Goal: Task Accomplishment & Management: Complete application form

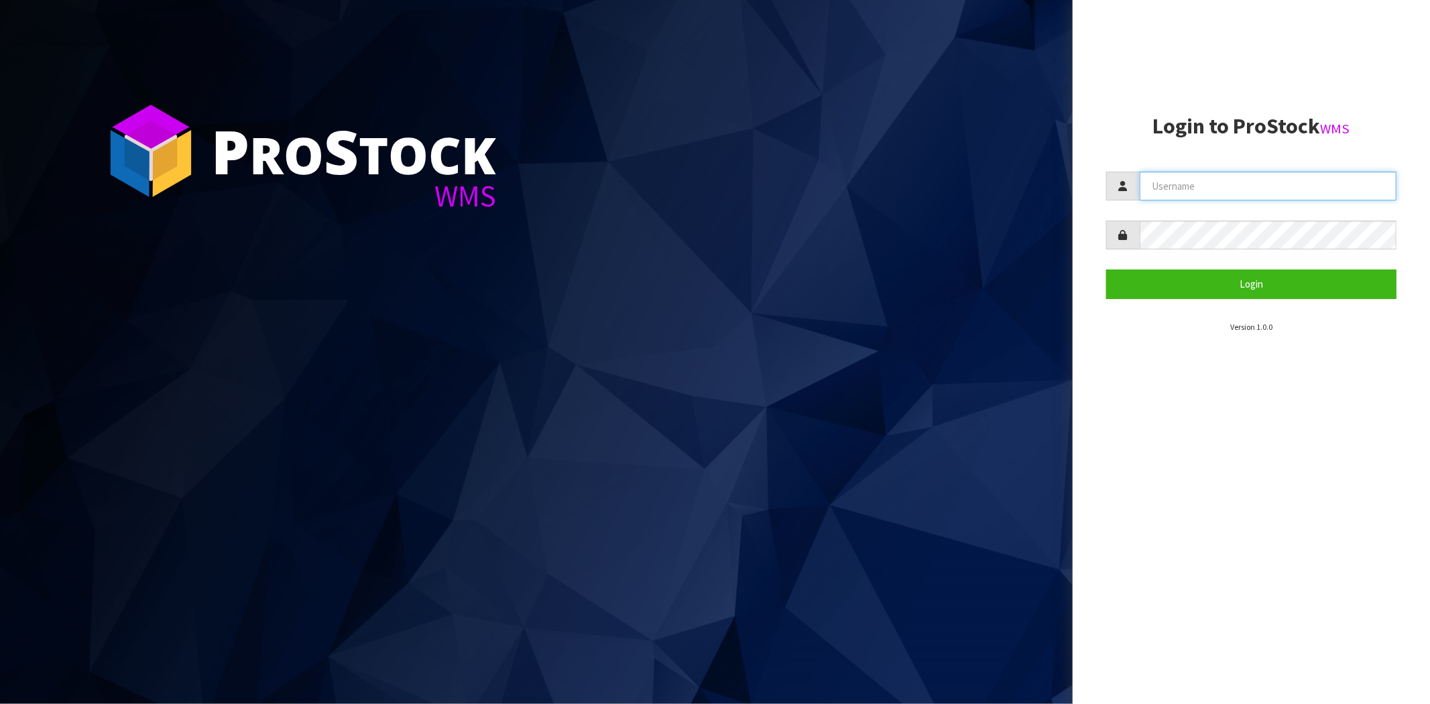
click at [1246, 176] on input "text" at bounding box center [1268, 186] width 257 height 29
type input "[PERSON_NAME][EMAIL_ADDRESS][DOMAIN_NAME]"
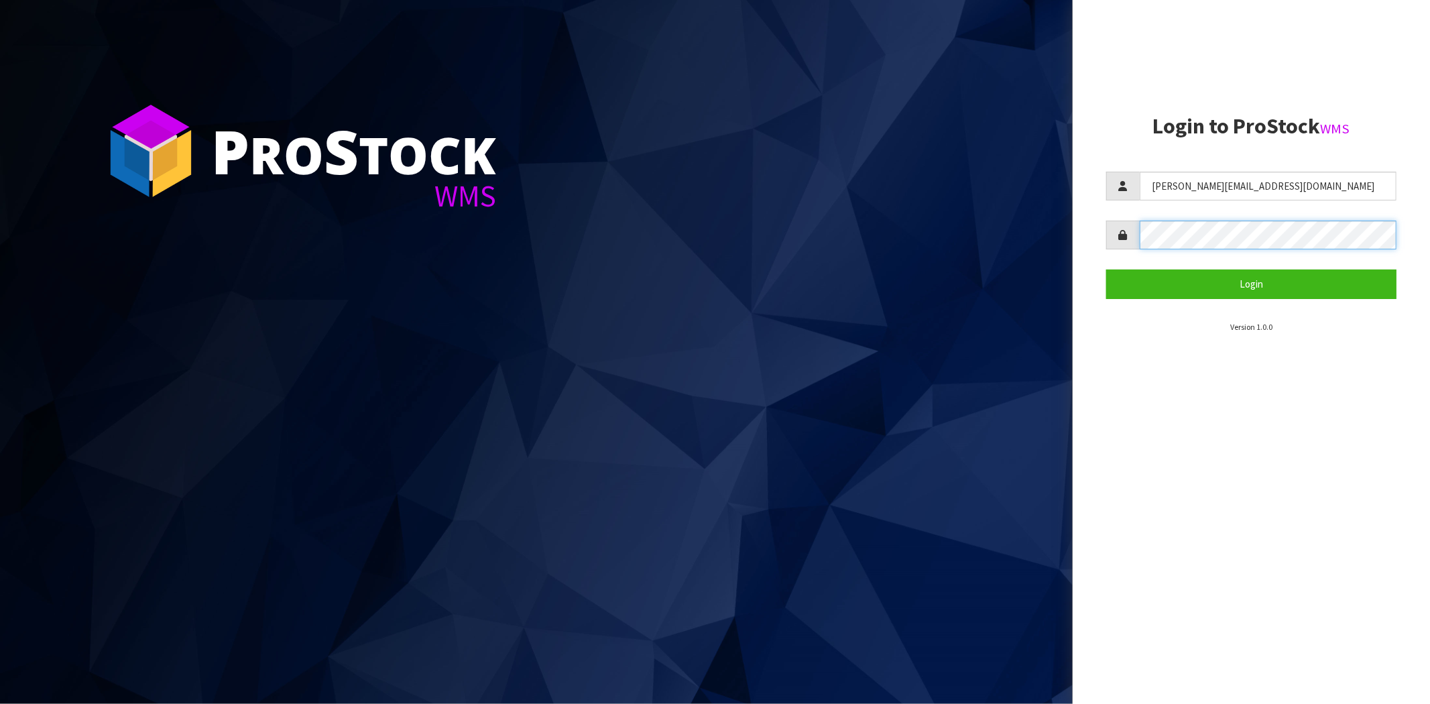
click at [1106, 270] on button "Login" at bounding box center [1251, 284] width 290 height 29
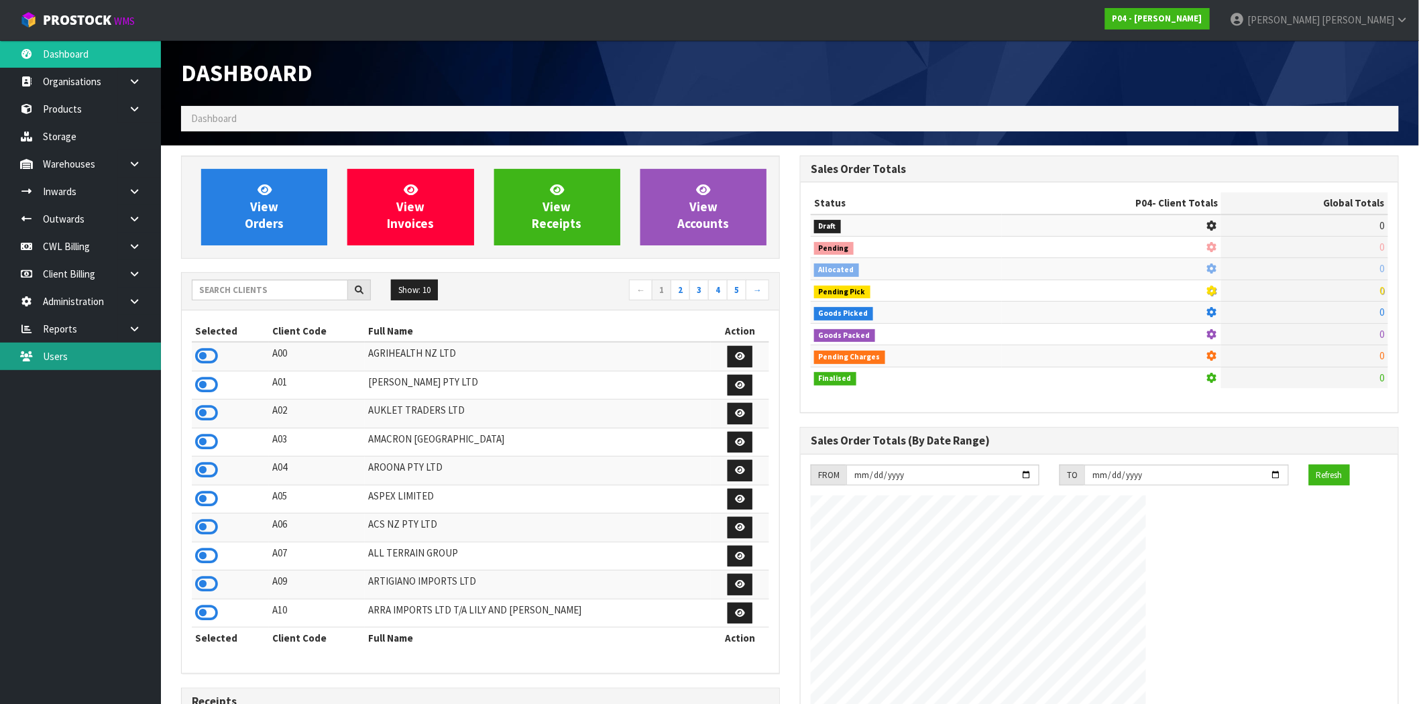
drag, startPoint x: 48, startPoint y: 355, endPoint x: 87, endPoint y: 349, distance: 39.4
click at [48, 355] on link "Users" at bounding box center [80, 356] width 161 height 27
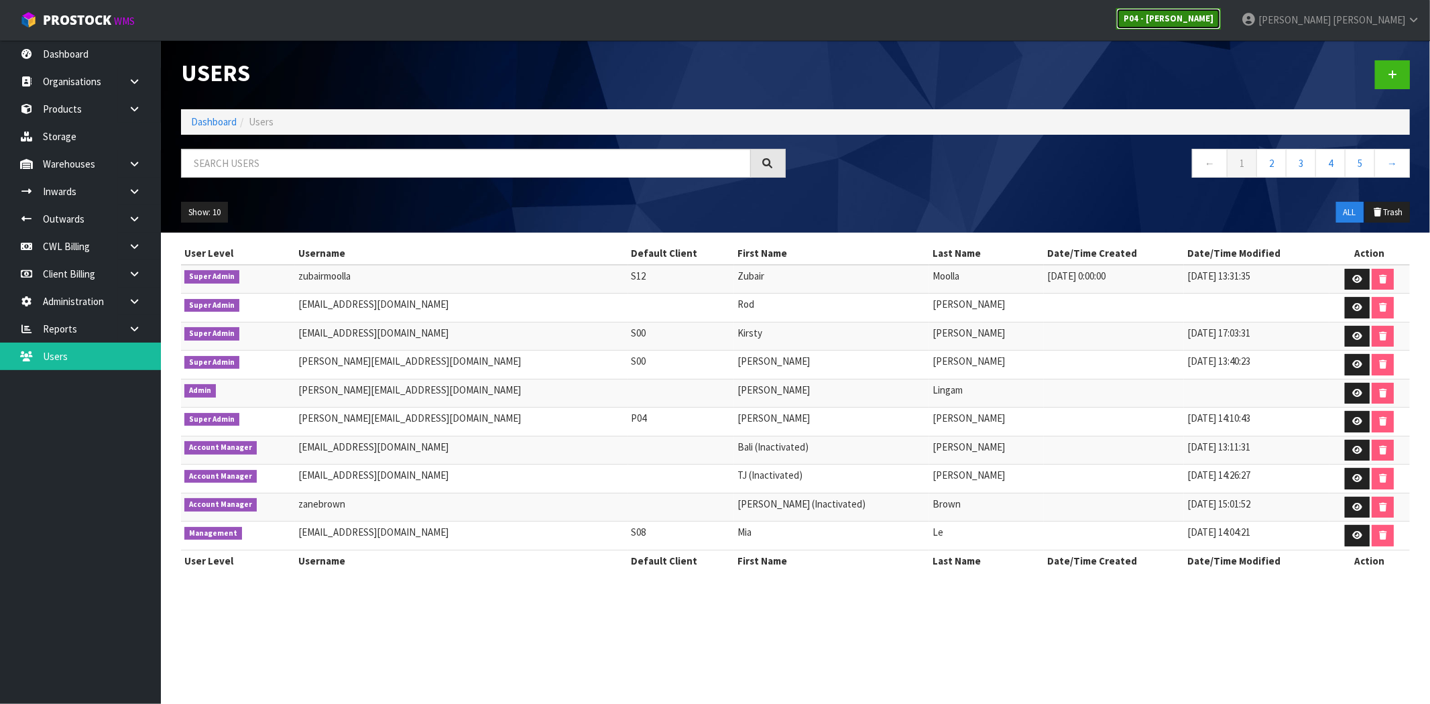
click at [1214, 16] on strong "P04 - [PERSON_NAME]" at bounding box center [1169, 18] width 90 height 11
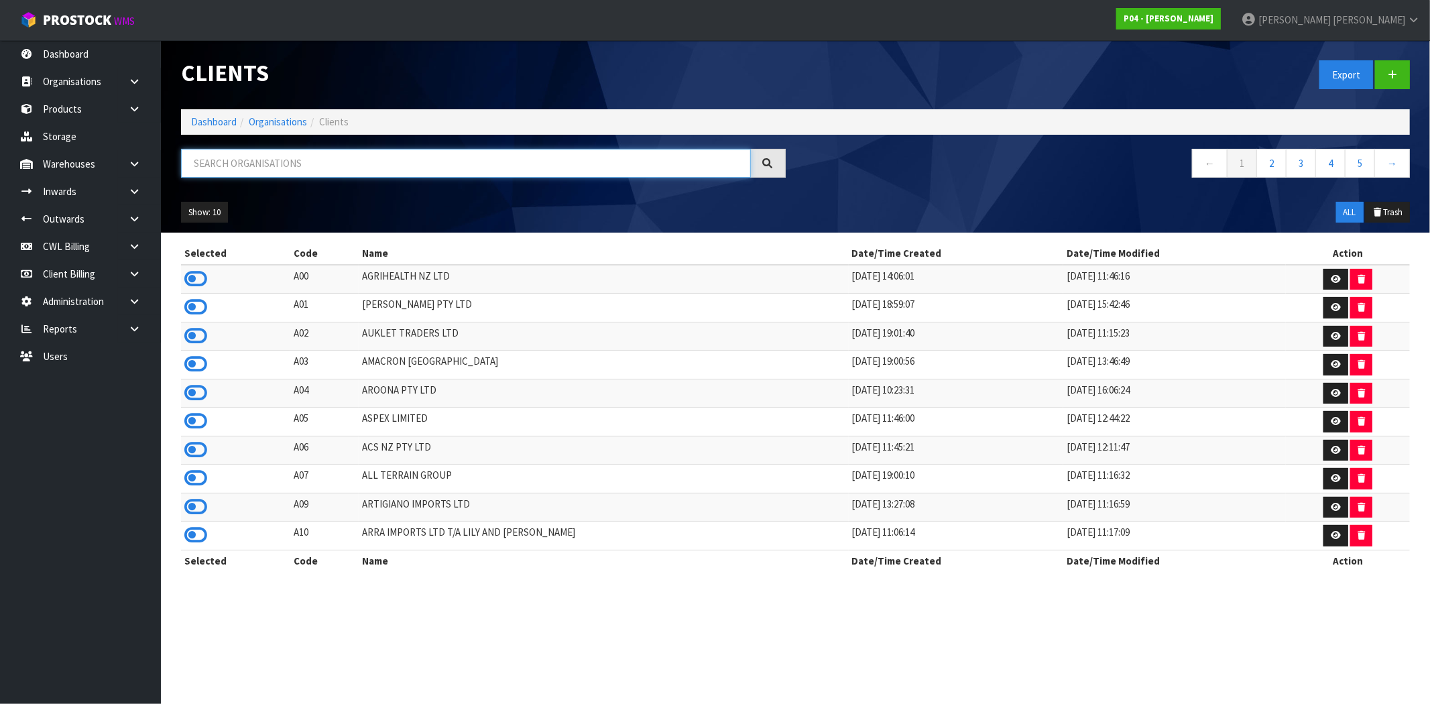
click at [551, 169] on input "text" at bounding box center [466, 163] width 570 height 29
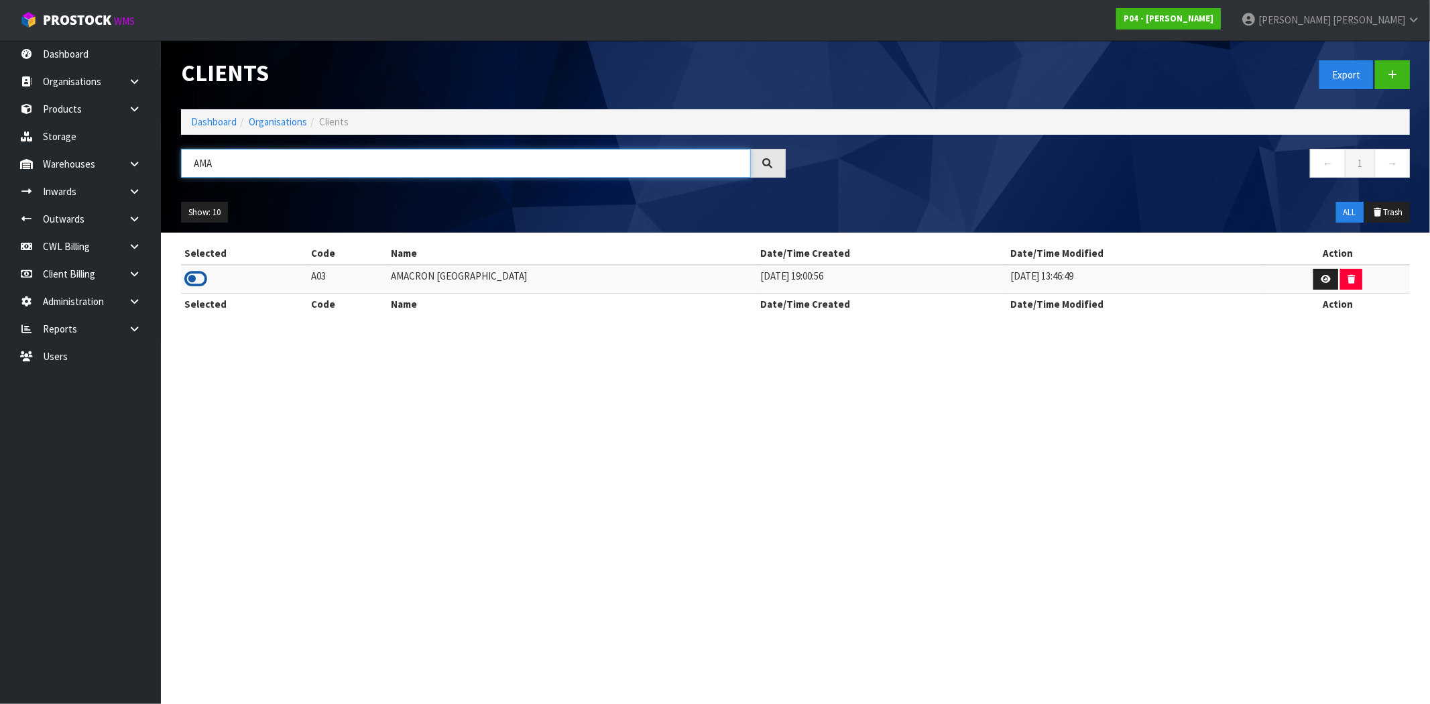
type input "AMA"
click at [198, 275] on icon at bounding box center [195, 279] width 23 height 20
click at [95, 352] on link "Users" at bounding box center [80, 356] width 161 height 27
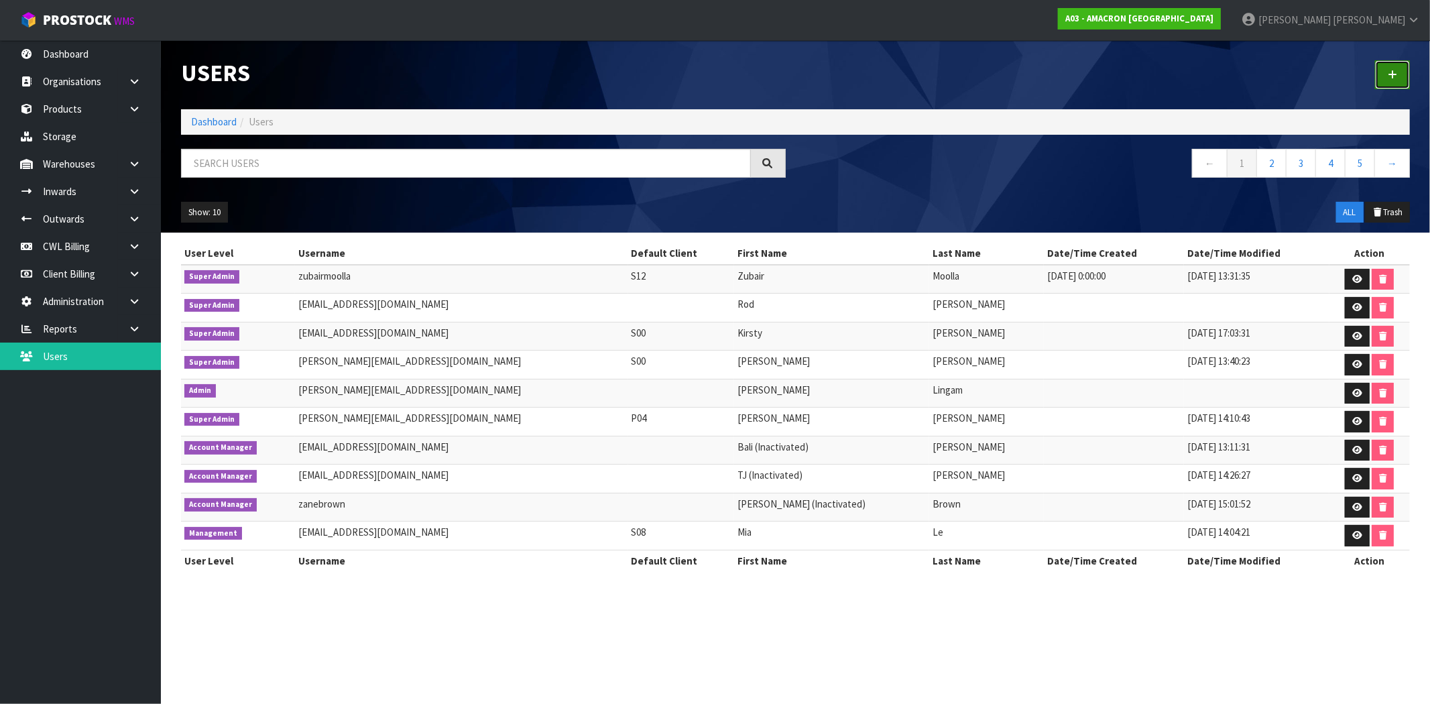
click at [1391, 71] on icon at bounding box center [1392, 75] width 9 height 10
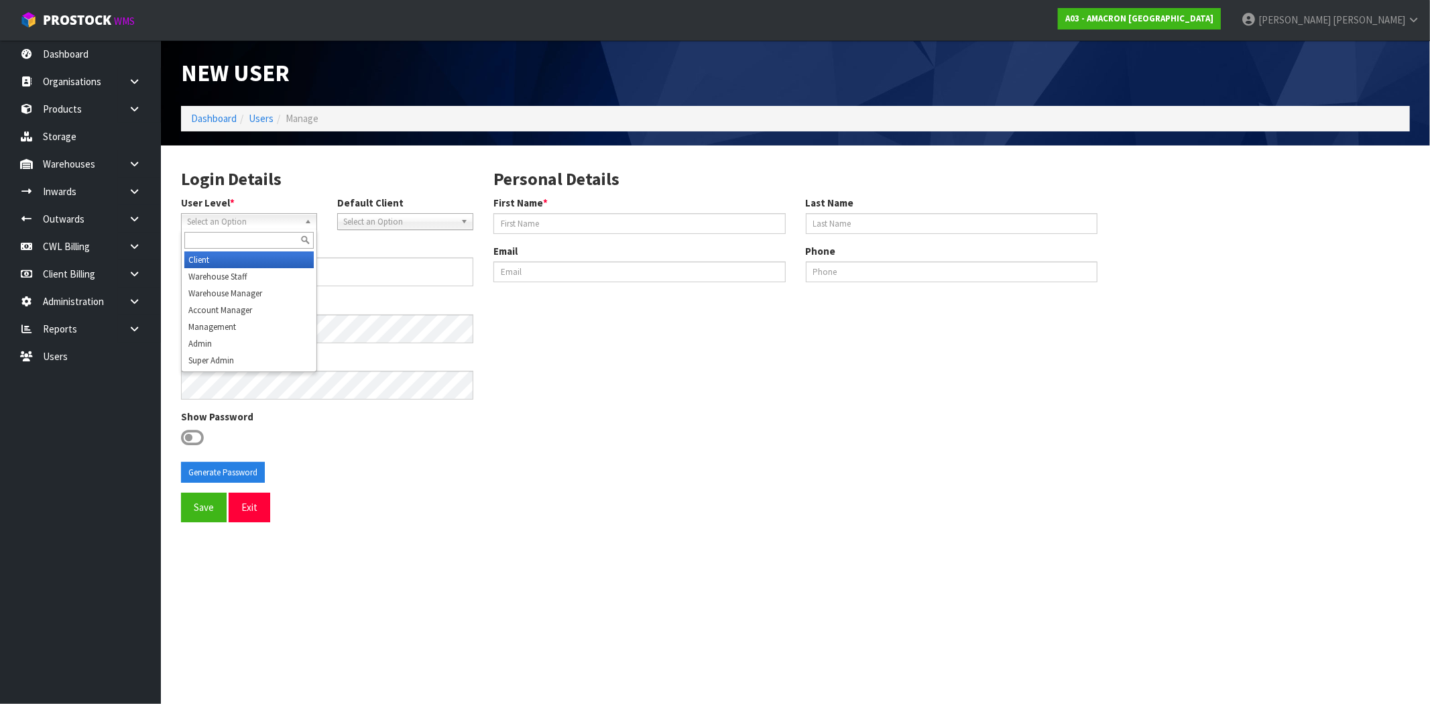
click at [233, 223] on span "Select an Option" at bounding box center [243, 222] width 112 height 16
click at [215, 259] on li "Client" at bounding box center [248, 259] width 129 height 17
click at [394, 217] on span "Select an Option" at bounding box center [399, 222] width 112 height 16
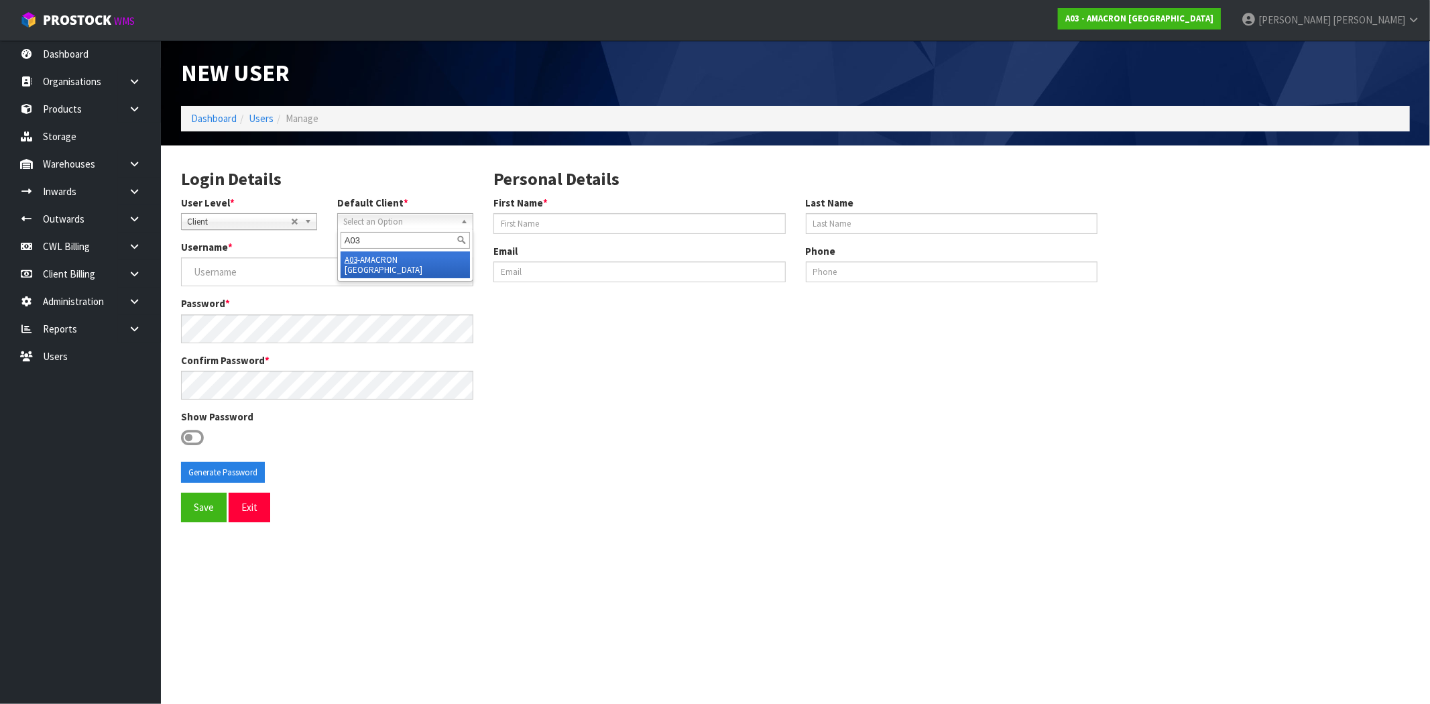
type input "A03"
click at [404, 260] on li "A03 -AMACRON [GEOGRAPHIC_DATA]" at bounding box center [405, 264] width 129 height 27
click at [559, 219] on input "First Name *" at bounding box center [640, 223] width 292 height 21
paste input "[PERSON_NAME]"
drag, startPoint x: 527, startPoint y: 227, endPoint x: 574, endPoint y: 223, distance: 47.1
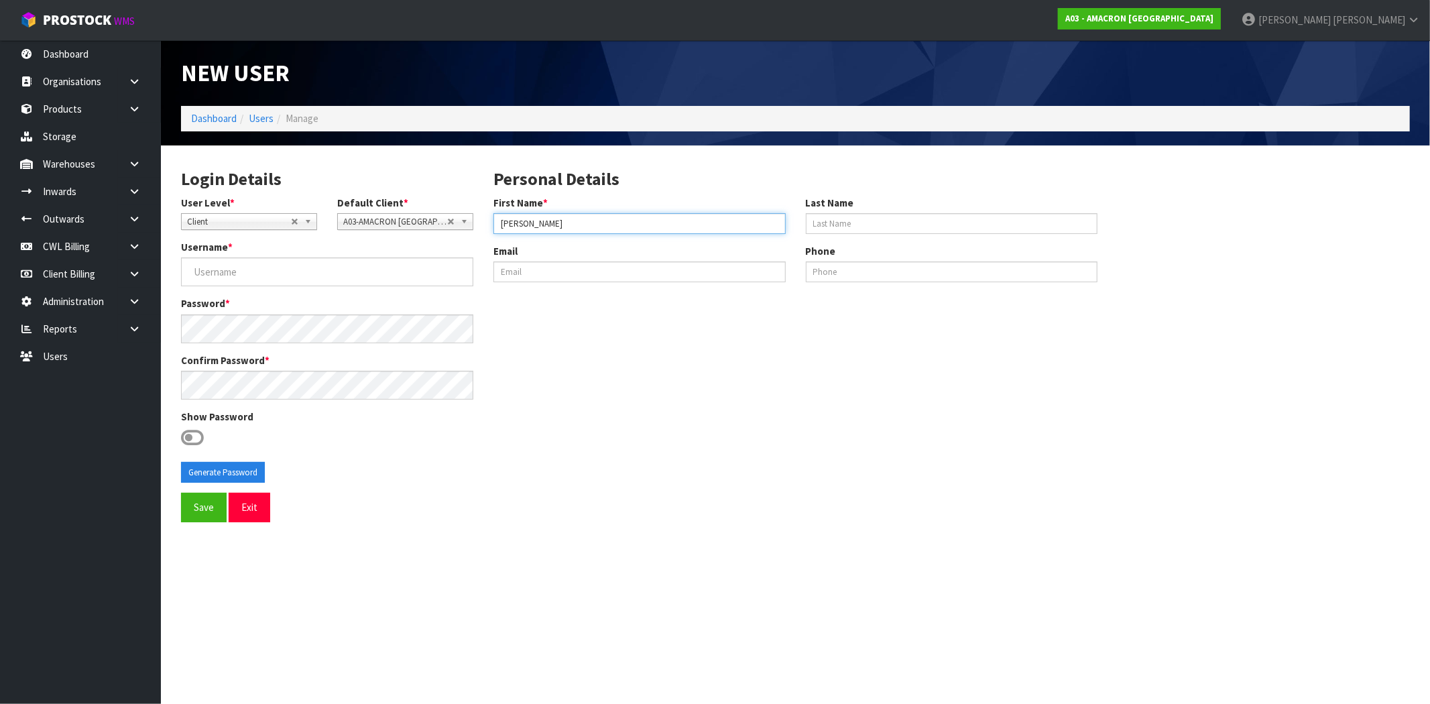
click at [574, 223] on input "[PERSON_NAME]" at bounding box center [640, 223] width 292 height 21
type input "Zenna"
click at [886, 225] on input "Last Name" at bounding box center [952, 223] width 292 height 21
paste input "[PERSON_NAME]"
type input "[PERSON_NAME]"
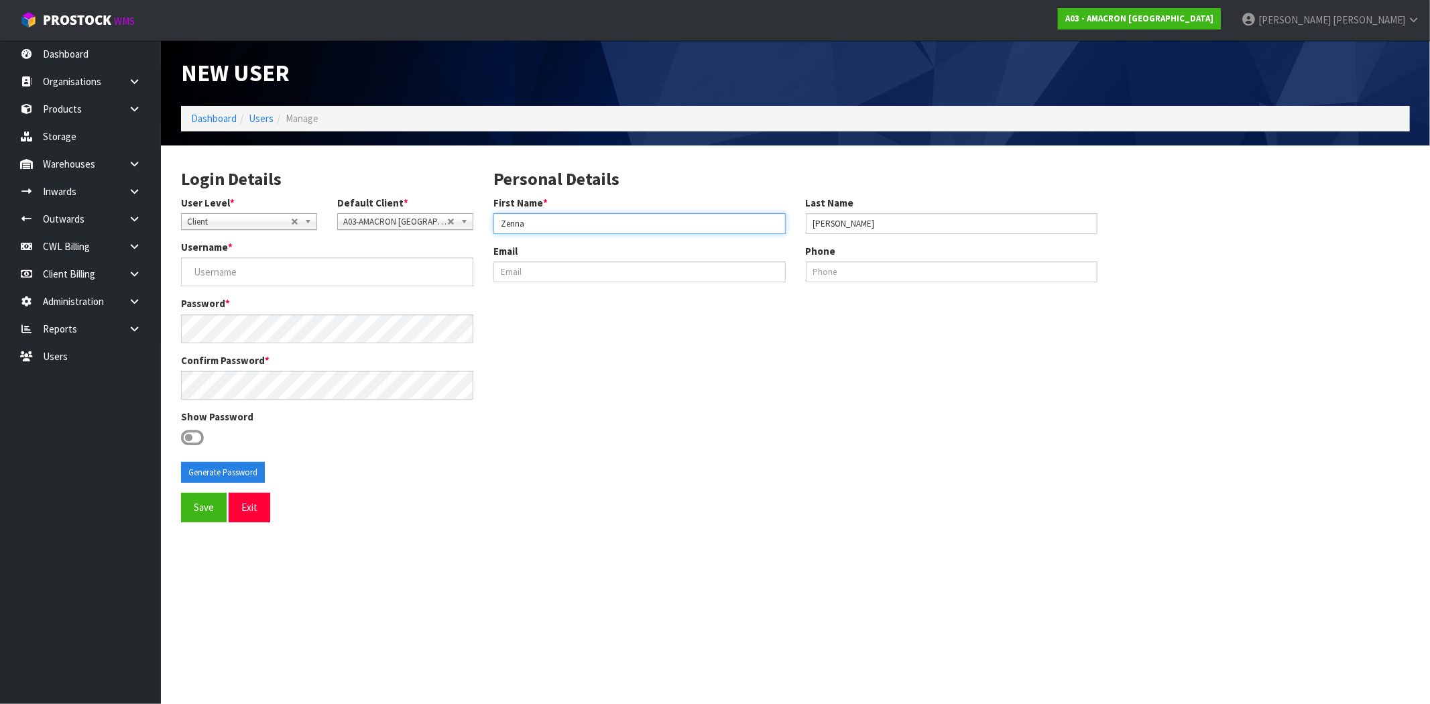
click at [620, 215] on input "Zenna" at bounding box center [640, 223] width 292 height 21
click at [500, 223] on input "Zenna" at bounding box center [640, 223] width 292 height 21
type input "Zenna"
click at [810, 223] on input "[PERSON_NAME]" at bounding box center [952, 223] width 292 height 21
click at [872, 227] on input "[PERSON_NAME]" at bounding box center [952, 223] width 292 height 21
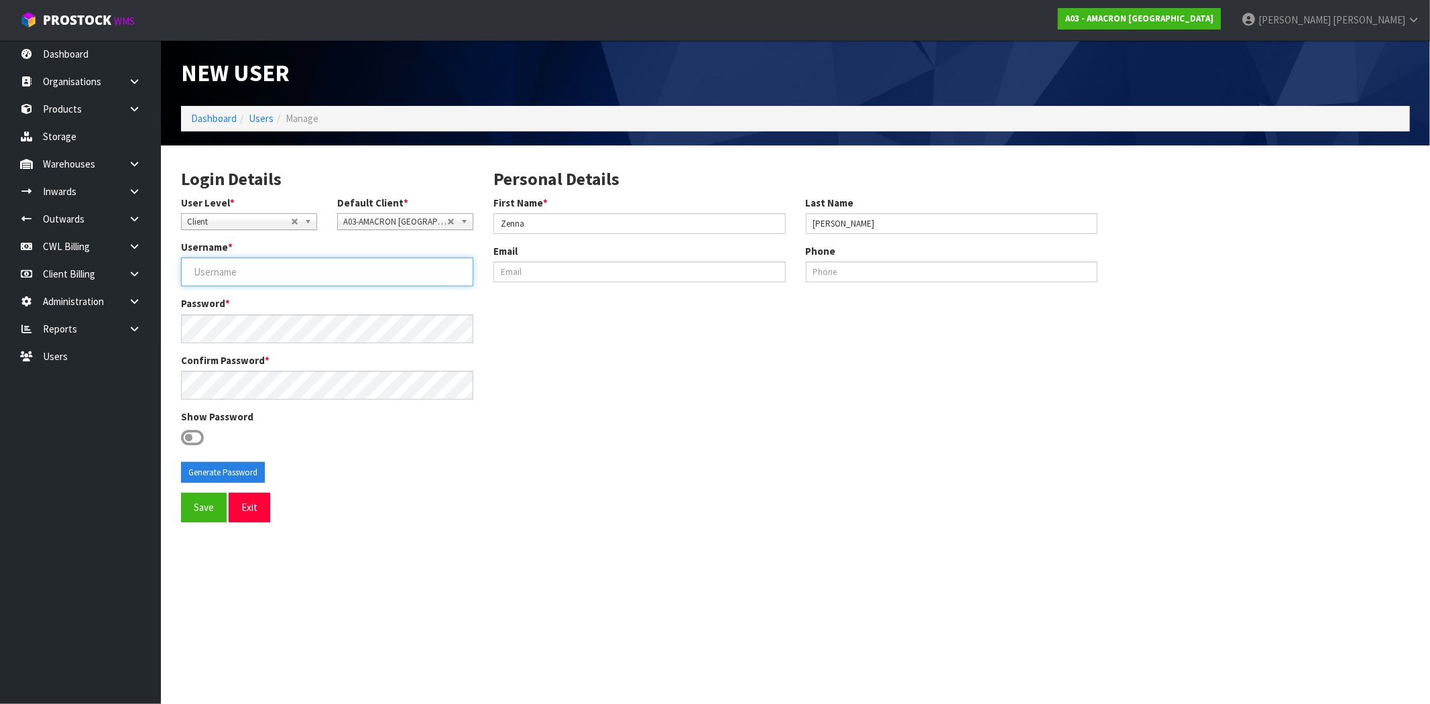
click at [228, 272] on input "Username *" at bounding box center [327, 271] width 292 height 29
paste input "[EMAIL_ADDRESS][DOMAIN_NAME]"
type input "[EMAIL_ADDRESS][DOMAIN_NAME]"
drag, startPoint x: 189, startPoint y: 437, endPoint x: 198, endPoint y: 441, distance: 10.2
click at [189, 438] on icon at bounding box center [192, 438] width 23 height 20
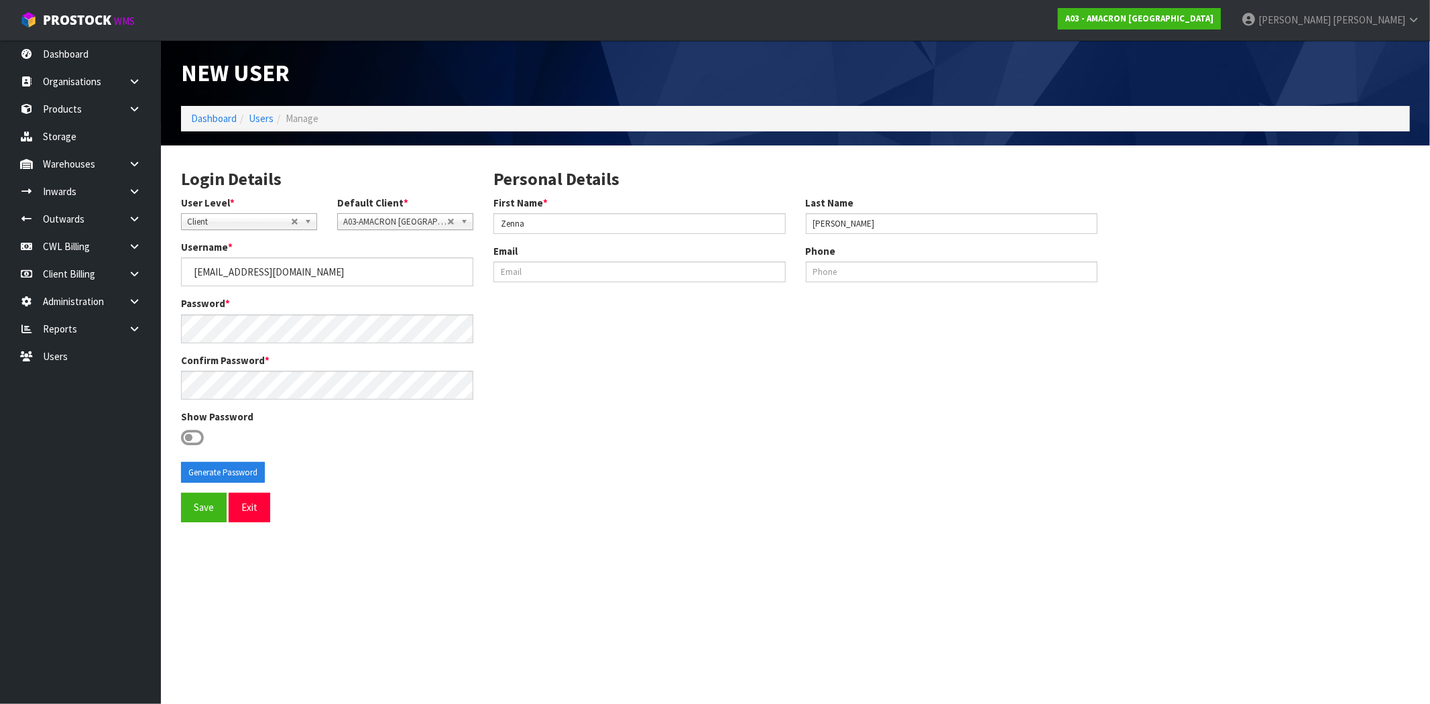
click at [0, 0] on input "checkbox" at bounding box center [0, 0] width 0 height 0
click at [213, 476] on button "Generate Password" at bounding box center [223, 472] width 84 height 21
click at [259, 268] on input "[EMAIL_ADDRESS][DOMAIN_NAME]" at bounding box center [327, 271] width 292 height 29
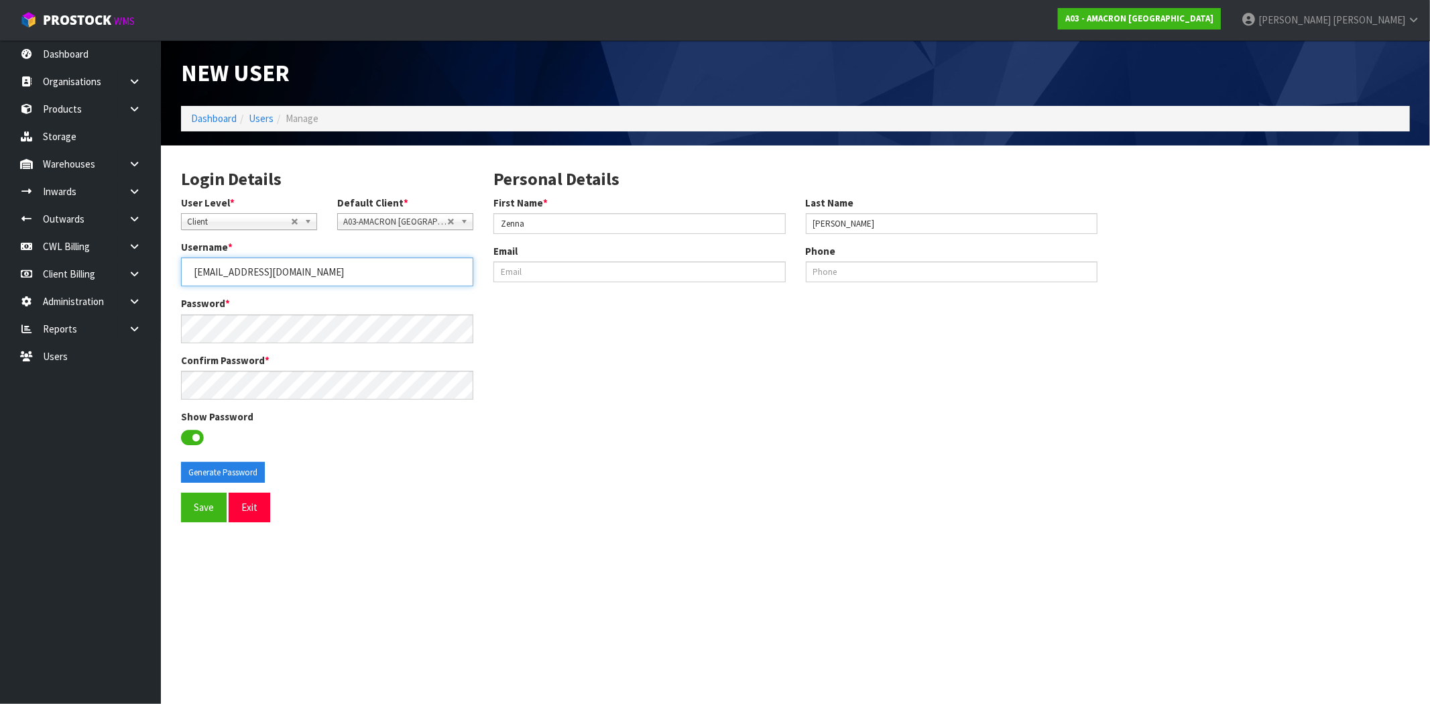
click at [310, 280] on input "[EMAIL_ADDRESS][DOMAIN_NAME]" at bounding box center [327, 271] width 292 height 29
drag, startPoint x: 313, startPoint y: 273, endPoint x: 131, endPoint y: 273, distance: 181.7
click at [131, 273] on body "Toggle navigation ProStock WMS A03 - AMACRON [GEOGRAPHIC_DATA] [PERSON_NAME] Lo…" at bounding box center [715, 352] width 1430 height 704
click at [176, 329] on div "Login Details User Level * Client Warehouse Staff Warehouse Manager Account Man…" at bounding box center [327, 325] width 312 height 338
click at [188, 510] on button "Save" at bounding box center [204, 507] width 46 height 29
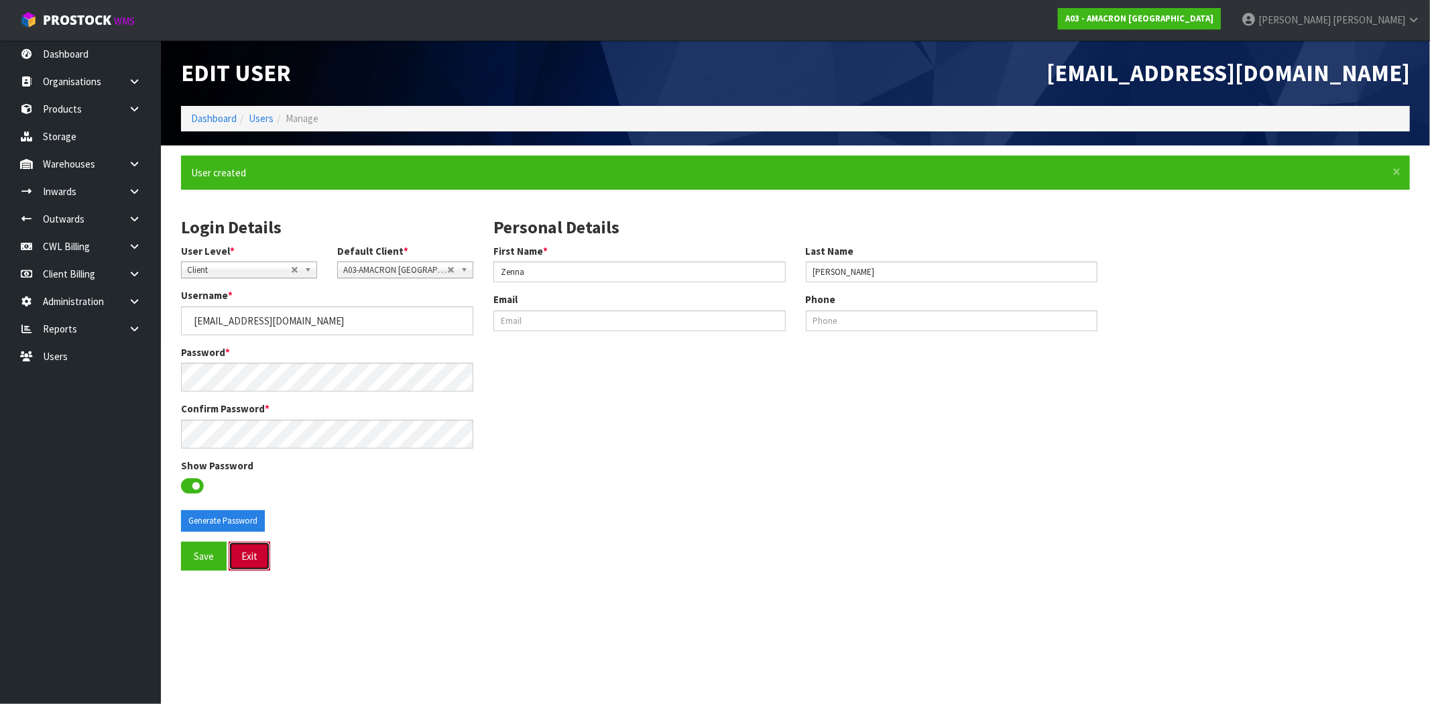
click at [250, 565] on button "Exit" at bounding box center [250, 556] width 42 height 29
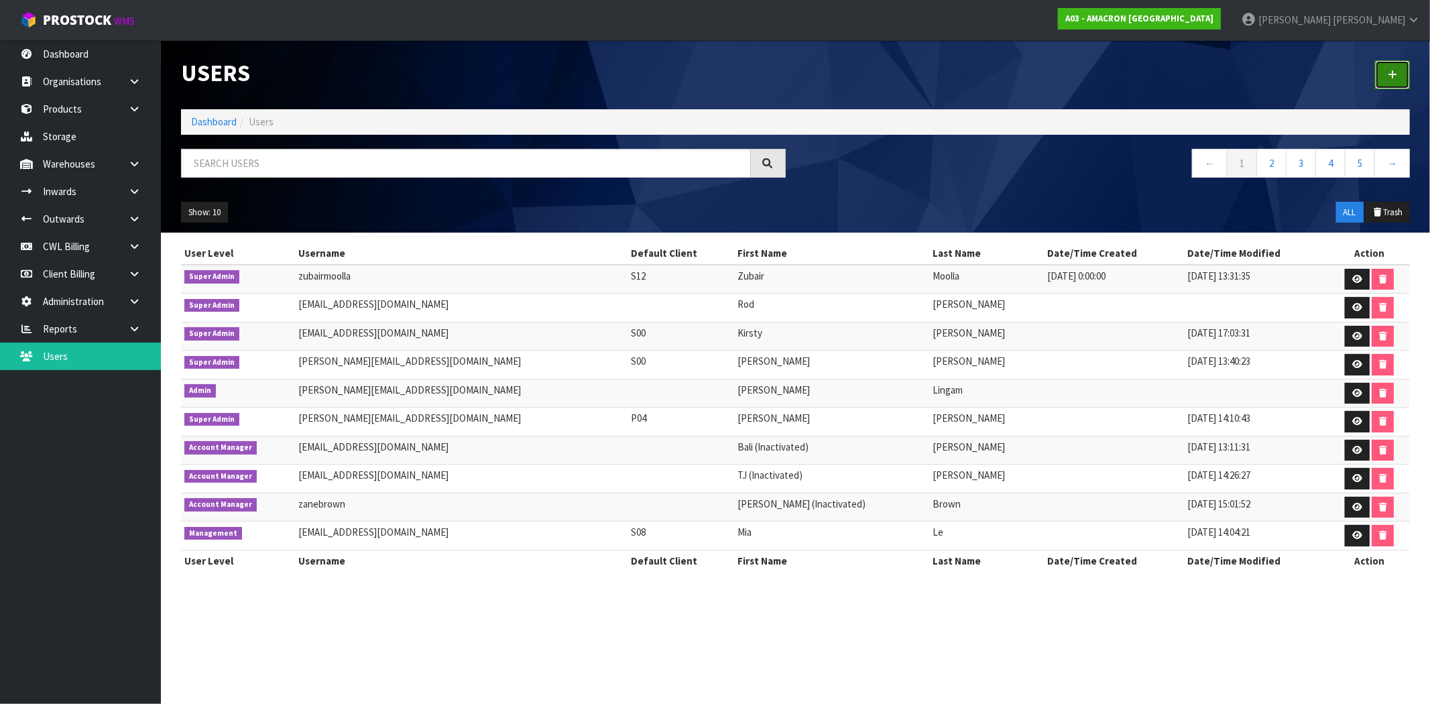
click at [1399, 75] on link at bounding box center [1392, 74] width 35 height 29
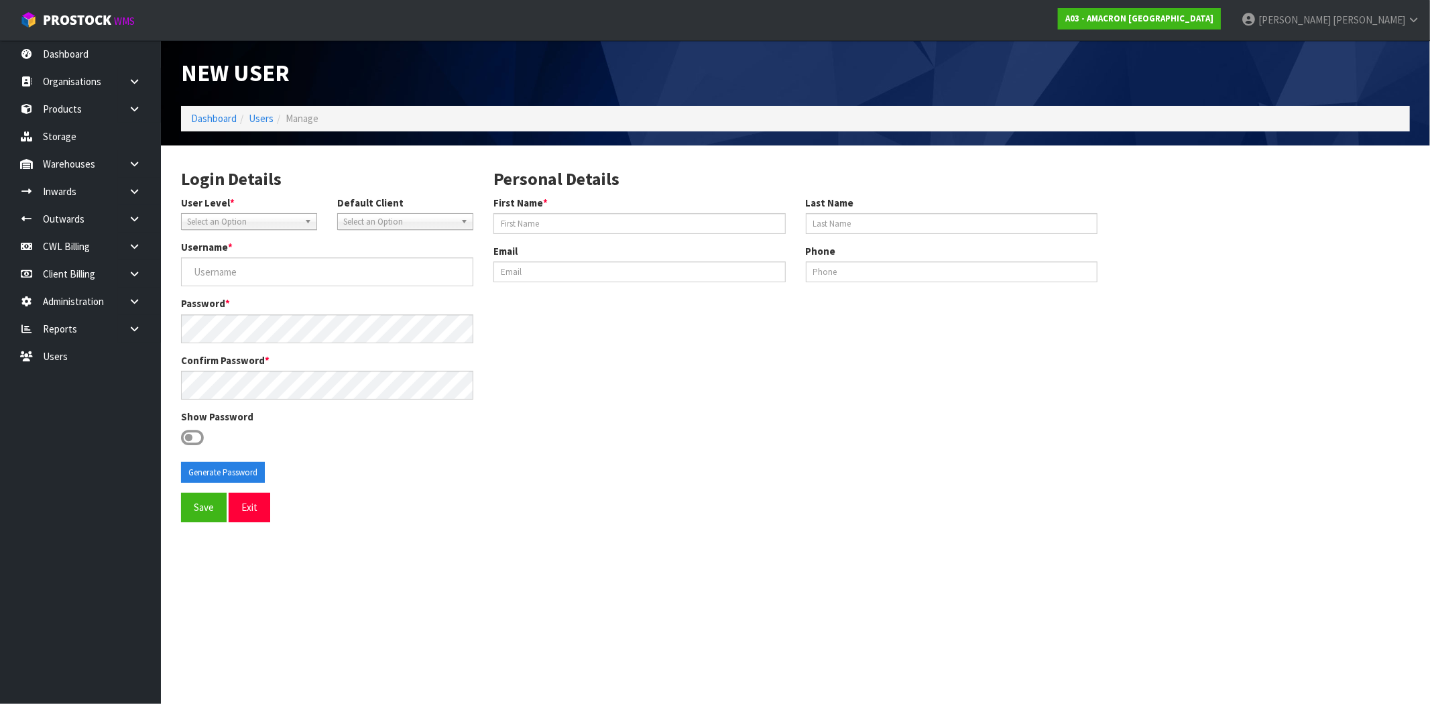
click at [210, 220] on span "Select an Option" at bounding box center [243, 222] width 112 height 16
click at [219, 255] on li "Client" at bounding box center [248, 259] width 129 height 17
click at [382, 225] on span "Select an Option" at bounding box center [399, 222] width 112 height 16
type input "a03"
click at [386, 262] on li "A03 -AMACRON [GEOGRAPHIC_DATA]" at bounding box center [405, 264] width 129 height 27
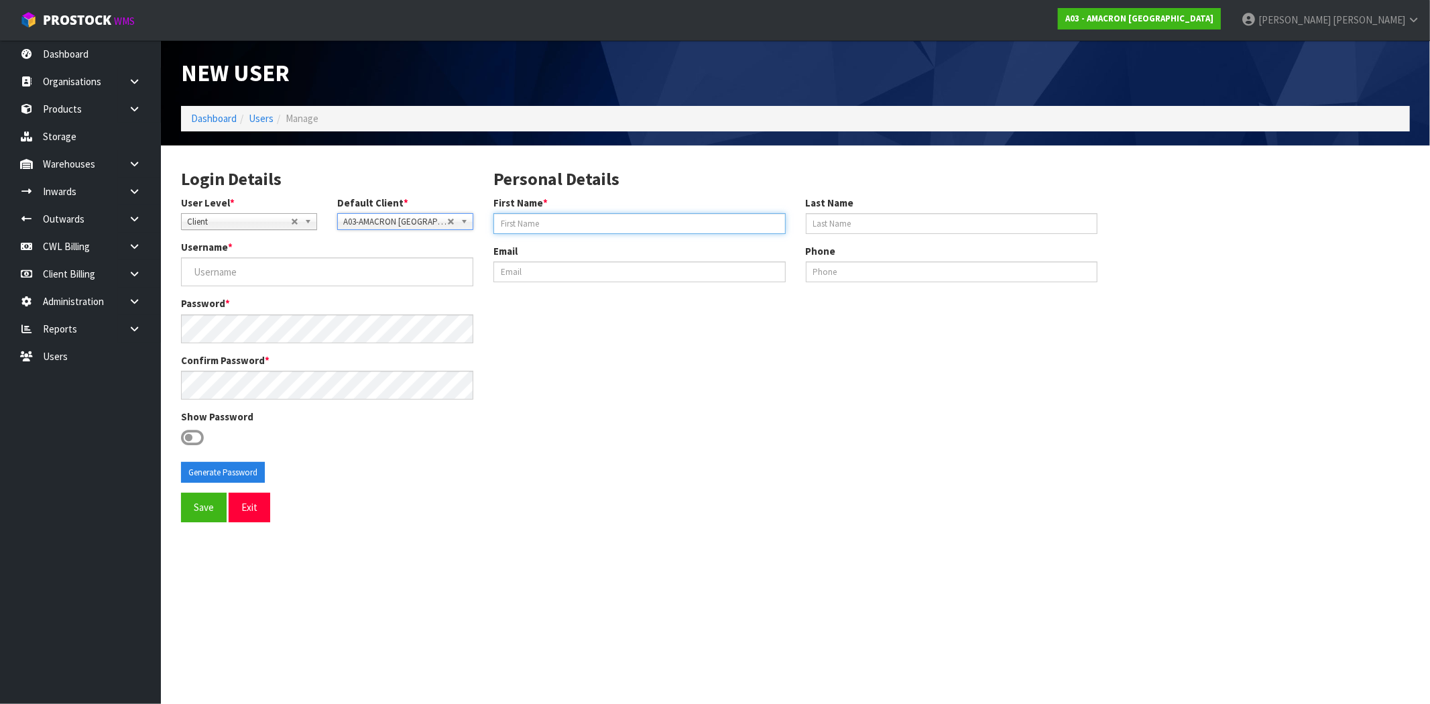
click at [553, 229] on input "First Name *" at bounding box center [640, 223] width 292 height 21
paste input "[PERSON_NAME]"
drag, startPoint x: 521, startPoint y: 219, endPoint x: 664, endPoint y: 222, distance: 143.5
click at [664, 222] on input "[PERSON_NAME]" at bounding box center [640, 223] width 292 height 21
type input "[PERSON_NAME]"
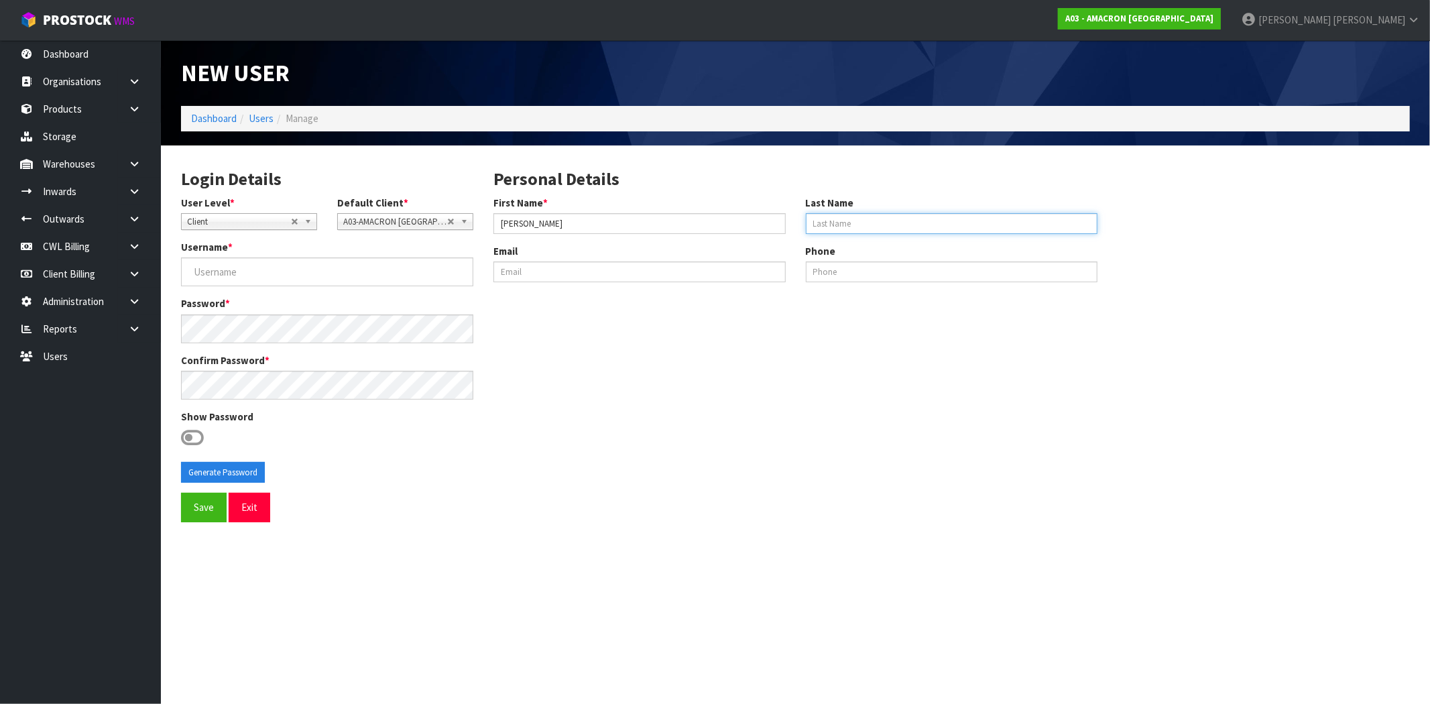
click at [835, 225] on input "Last Name" at bounding box center [952, 223] width 292 height 21
paste input "[PERSON_NAME]"
type input "[PERSON_NAME]"
click at [599, 219] on input "[PERSON_NAME]" at bounding box center [640, 223] width 292 height 21
click at [499, 225] on input "[PERSON_NAME]" at bounding box center [640, 223] width 292 height 21
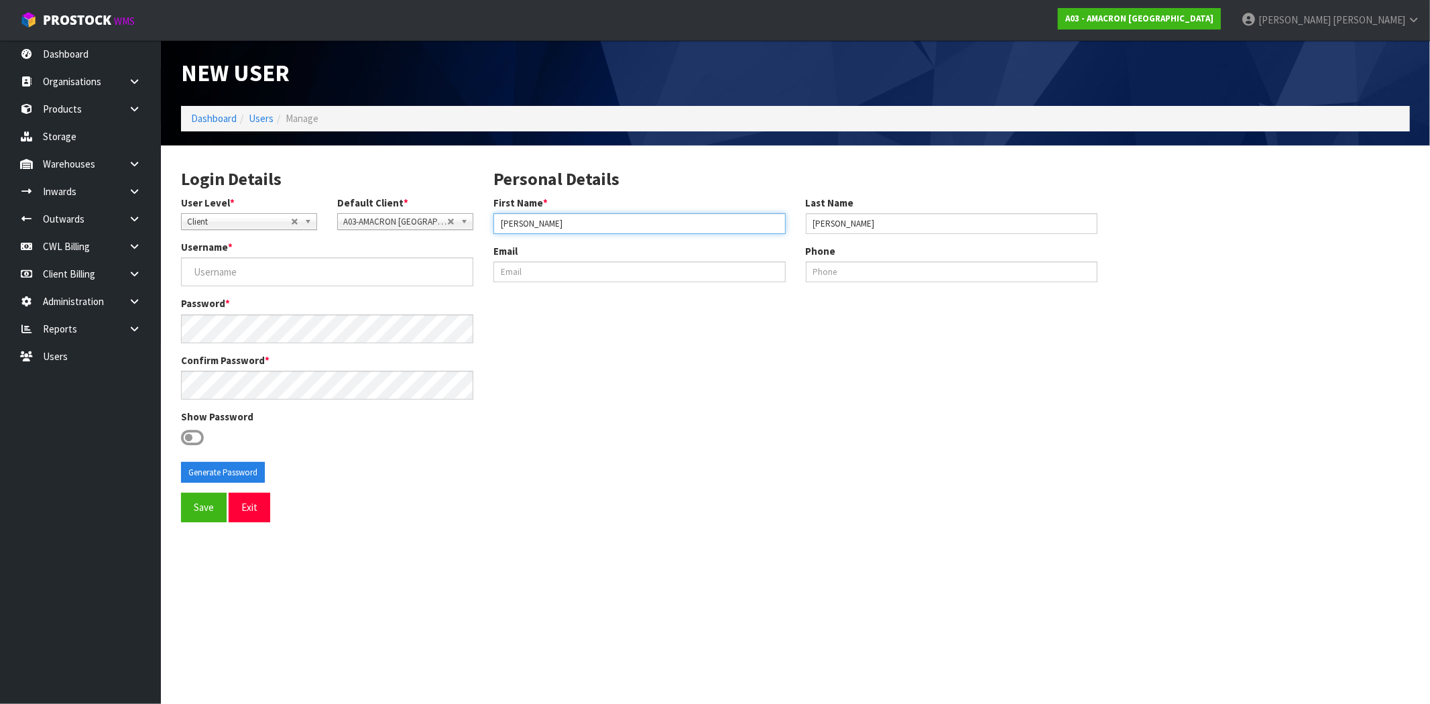
type input "[PERSON_NAME]"
click at [808, 225] on input "[PERSON_NAME]" at bounding box center [952, 223] width 292 height 21
click at [901, 225] on input "[PERSON_NAME]" at bounding box center [952, 223] width 292 height 21
drag, startPoint x: 231, startPoint y: 272, endPoint x: 262, endPoint y: 277, distance: 30.5
click at [231, 272] on input "Username *" at bounding box center [327, 271] width 292 height 29
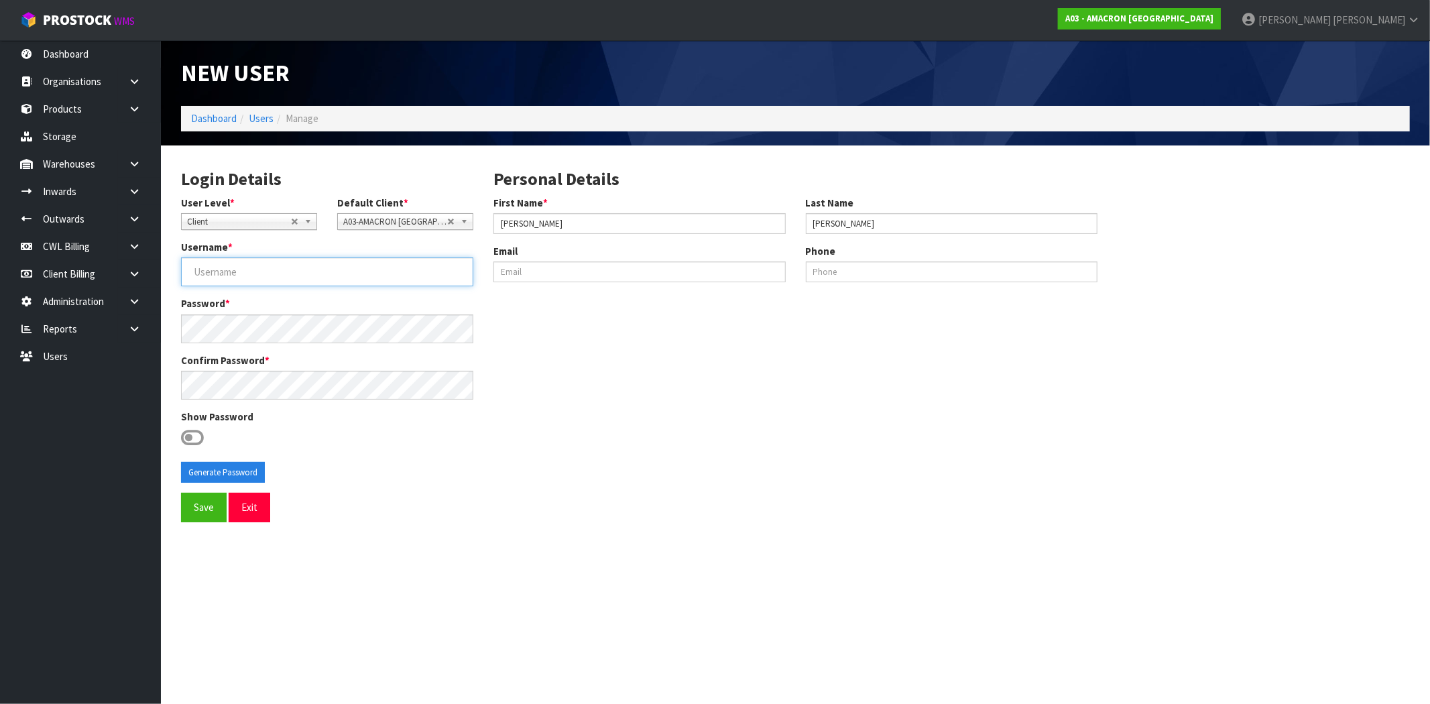
paste input "[PERSON_NAME][EMAIL_ADDRESS][DOMAIN_NAME]"
type input "[PERSON_NAME][EMAIL_ADDRESS][DOMAIN_NAME]"
click at [193, 443] on icon at bounding box center [192, 438] width 23 height 20
click at [0, 0] on input "checkbox" at bounding box center [0, 0] width 0 height 0
click at [217, 472] on button "Generate Password" at bounding box center [223, 472] width 84 height 21
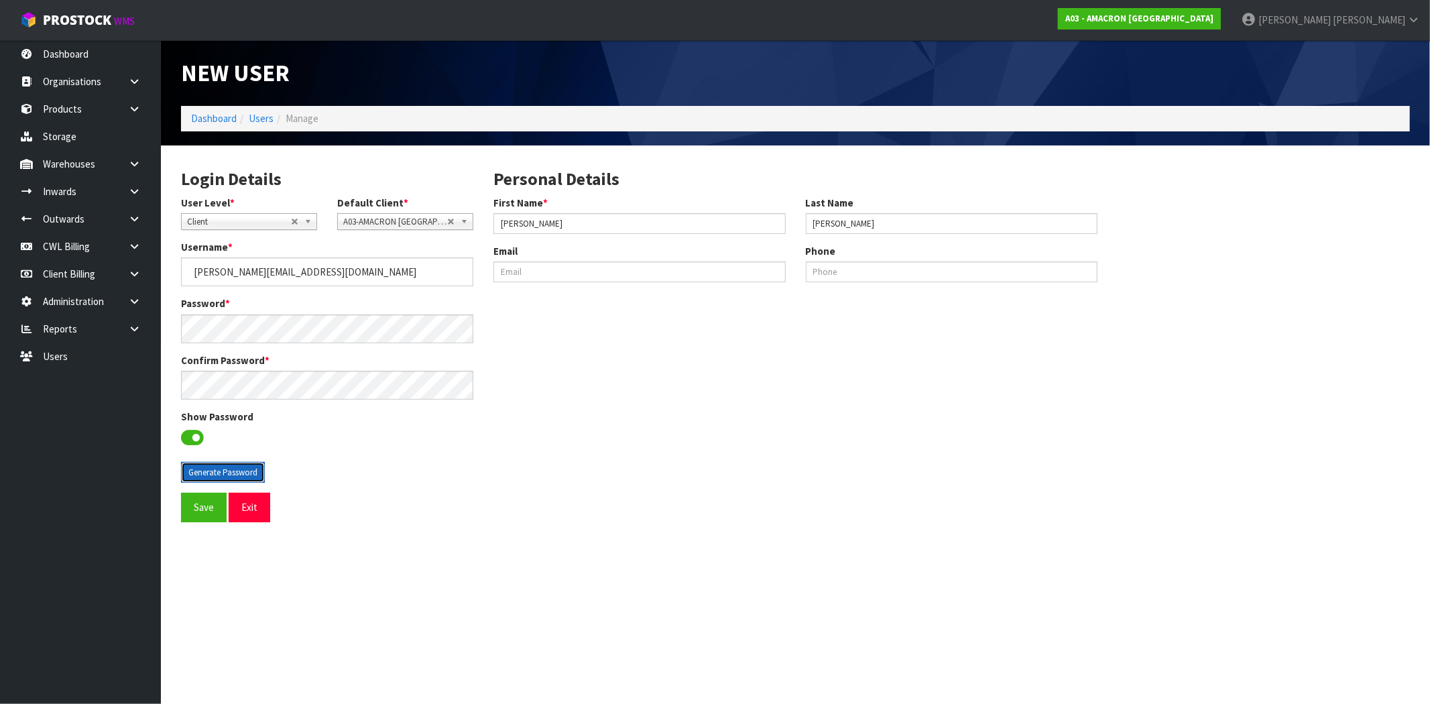
click at [209, 468] on button "Generate Password" at bounding box center [223, 472] width 84 height 21
click at [210, 468] on button "Generate Password" at bounding box center [223, 472] width 84 height 21
drag, startPoint x: 318, startPoint y: 276, endPoint x: 91, endPoint y: 272, distance: 227.3
click at [91, 272] on body "Toggle navigation ProStock WMS A03 - AMACRON [GEOGRAPHIC_DATA] [PERSON_NAME] Lo…" at bounding box center [715, 352] width 1430 height 704
click at [162, 329] on section "Login Details User Level * Client Warehouse Staff Warehouse Manager Account Man…" at bounding box center [795, 344] width 1269 height 397
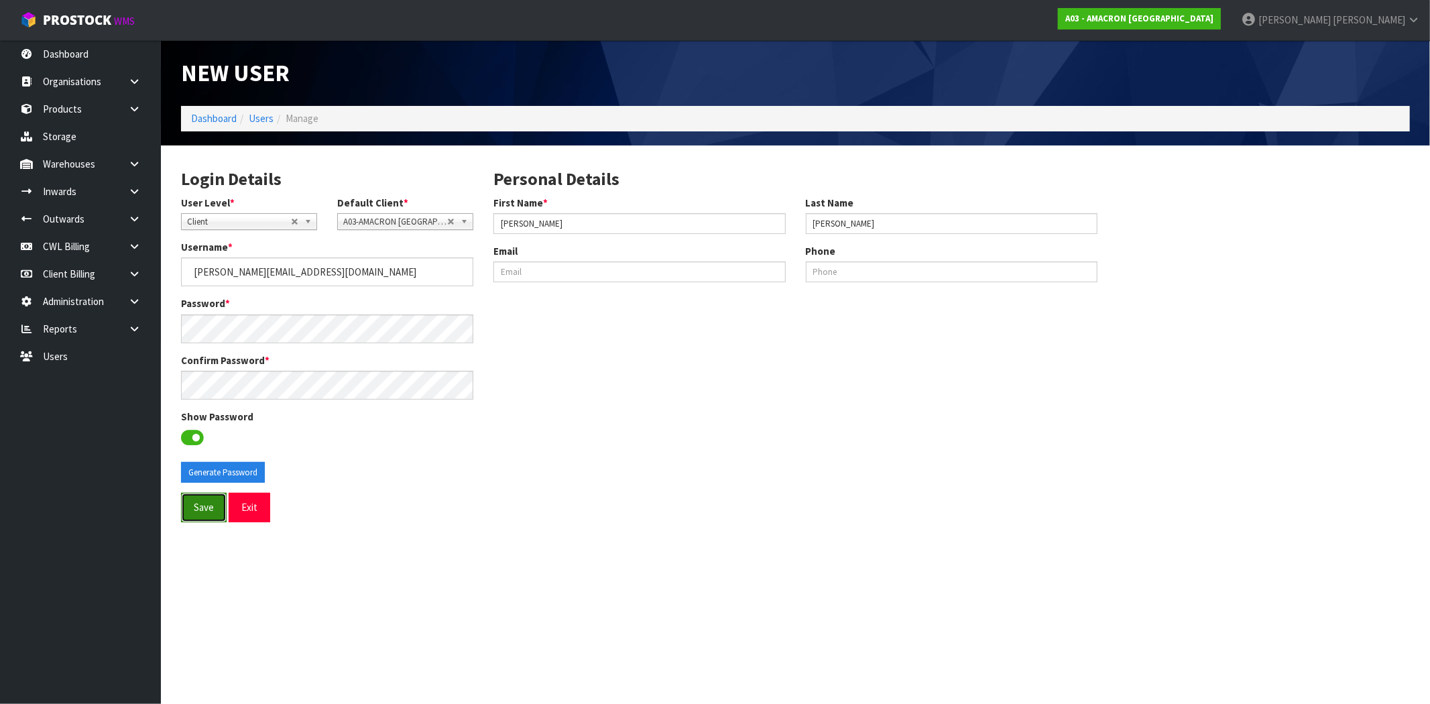
click at [203, 512] on button "Save" at bounding box center [204, 507] width 46 height 29
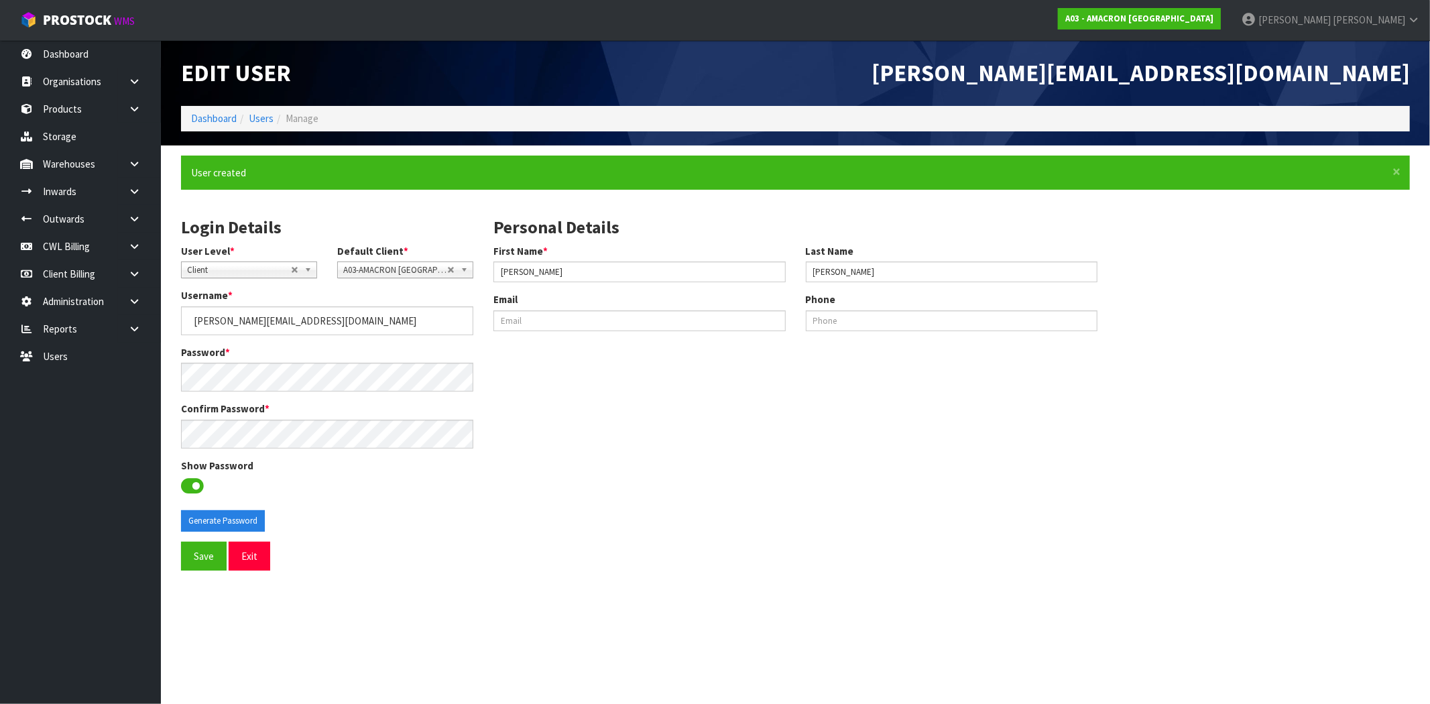
click at [611, 256] on div "First Name * [PERSON_NAME]" at bounding box center [639, 263] width 312 height 38
click at [681, 280] on input "[PERSON_NAME]" at bounding box center [640, 272] width 292 height 21
click at [926, 269] on input "[PERSON_NAME]" at bounding box center [952, 272] width 292 height 21
click at [256, 553] on button "Exit" at bounding box center [250, 556] width 42 height 29
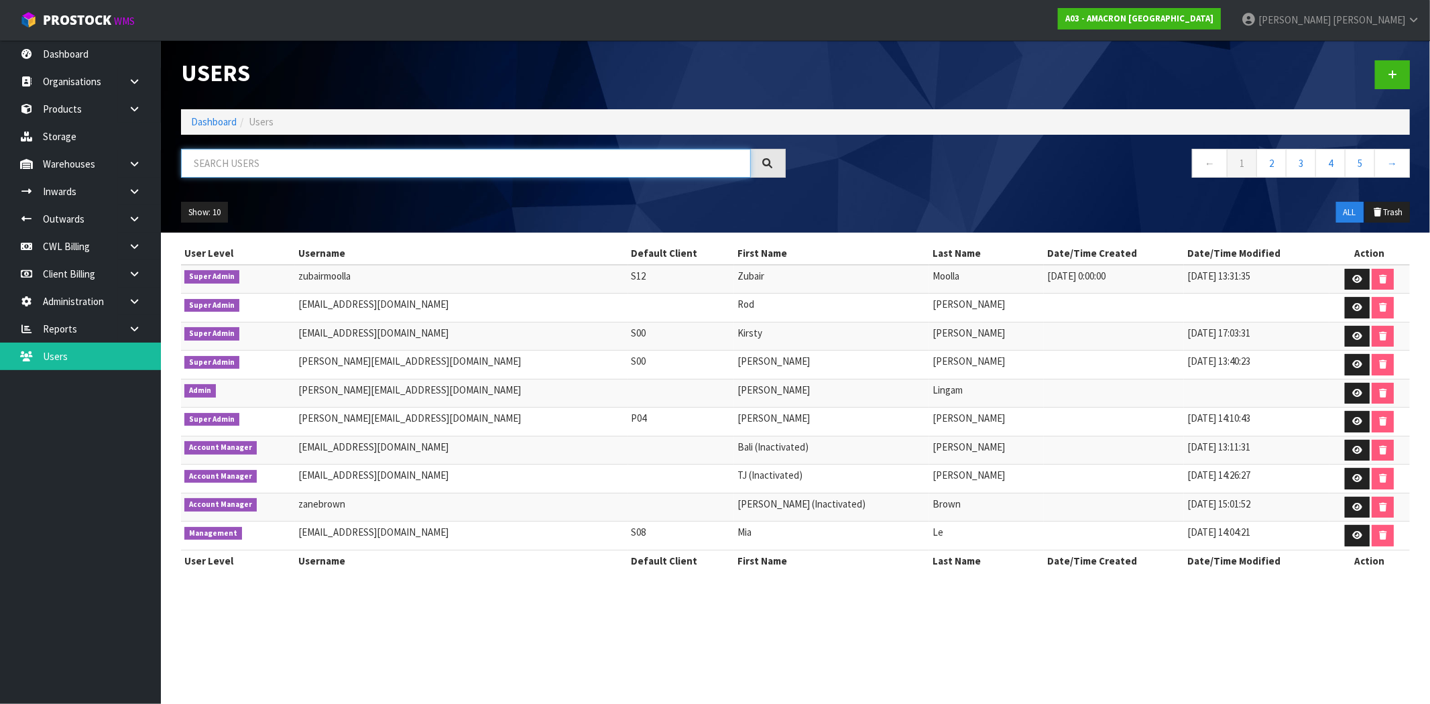
click at [283, 159] on input "text" at bounding box center [466, 163] width 570 height 29
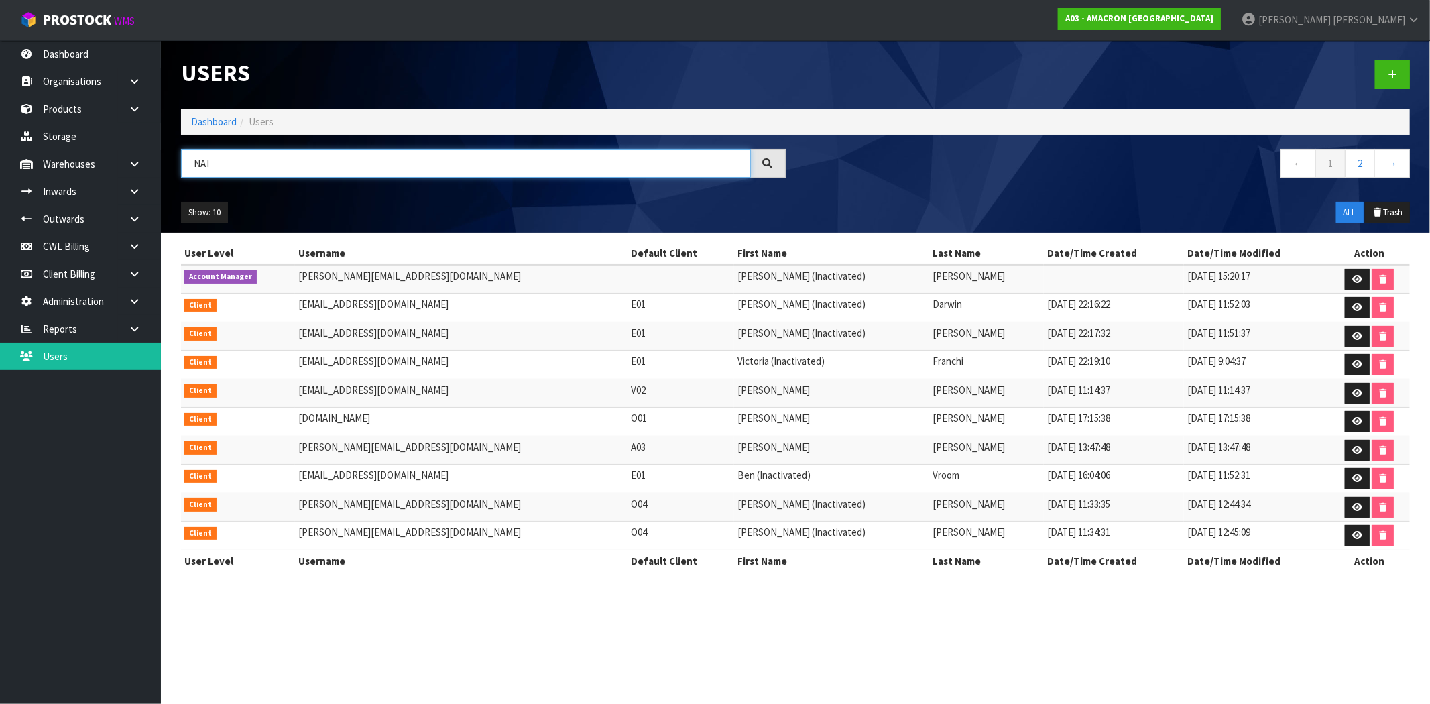
type input "NAT"
drag, startPoint x: 781, startPoint y: 479, endPoint x: 726, endPoint y: 481, distance: 55.0
click at [734, 481] on td "Ben (Inactivated)" at bounding box center [832, 479] width 196 height 29
copy td "(Inactivated)"
drag, startPoint x: 1345, startPoint y: 451, endPoint x: 1328, endPoint y: 458, distance: 18.9
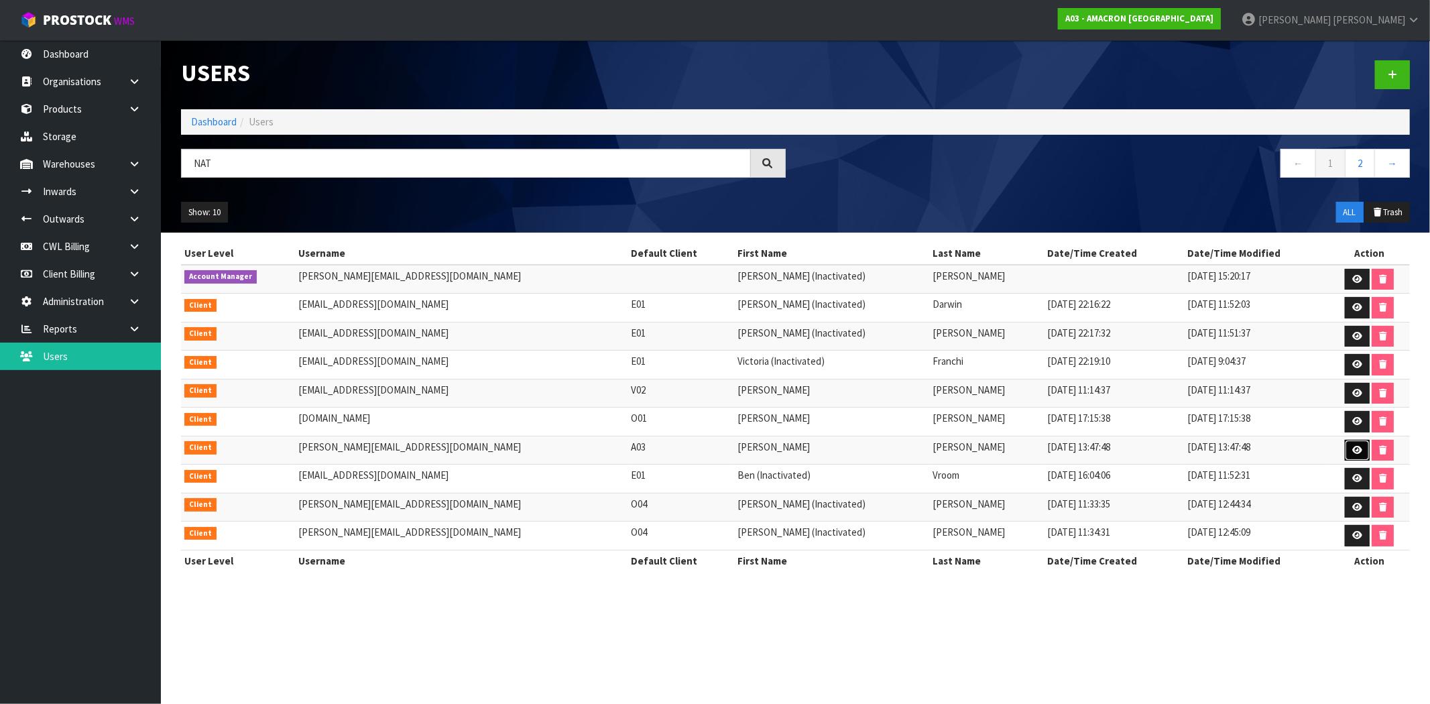
click at [1352, 451] on icon at bounding box center [1357, 450] width 10 height 9
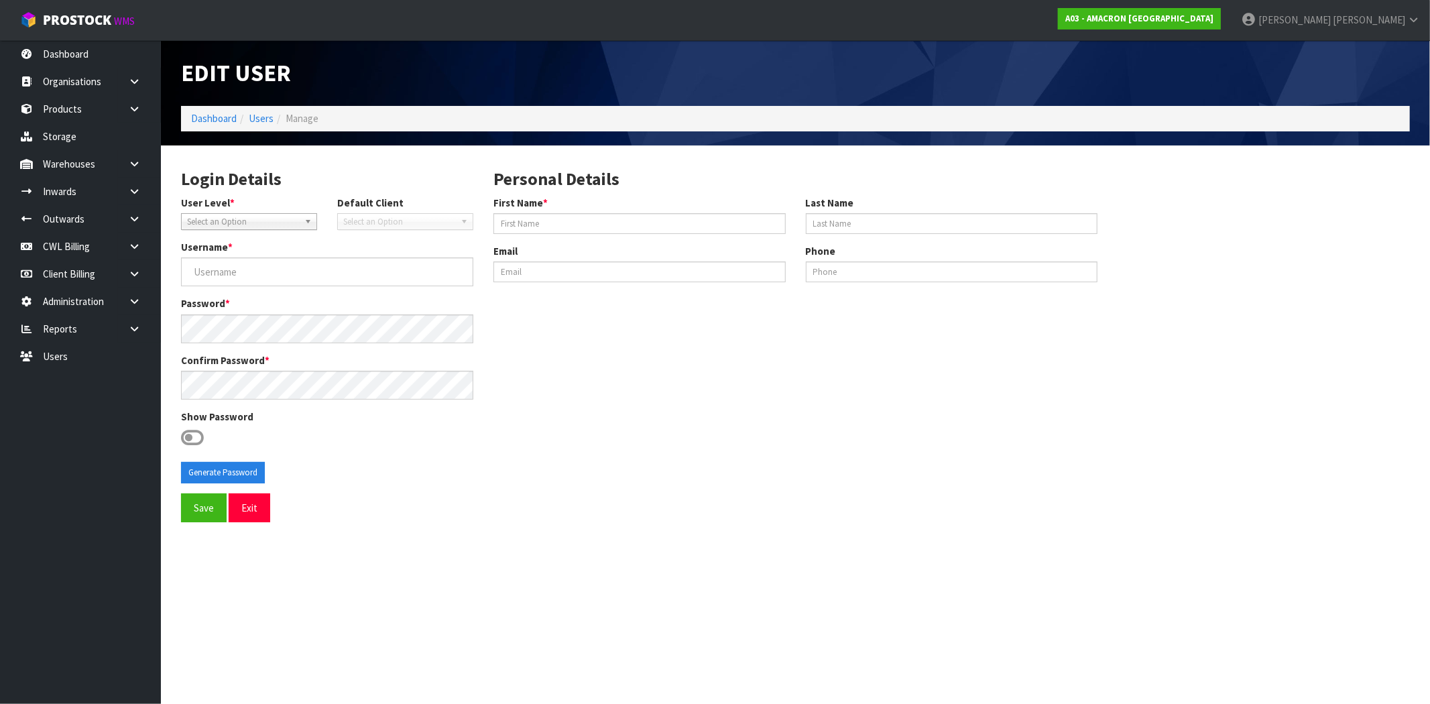
type input "[PERSON_NAME][EMAIL_ADDRESS][DOMAIN_NAME]"
type input "[PERSON_NAME]"
type input "[PERSON_NAME][EMAIL_ADDRESS][DOMAIN_NAME]"
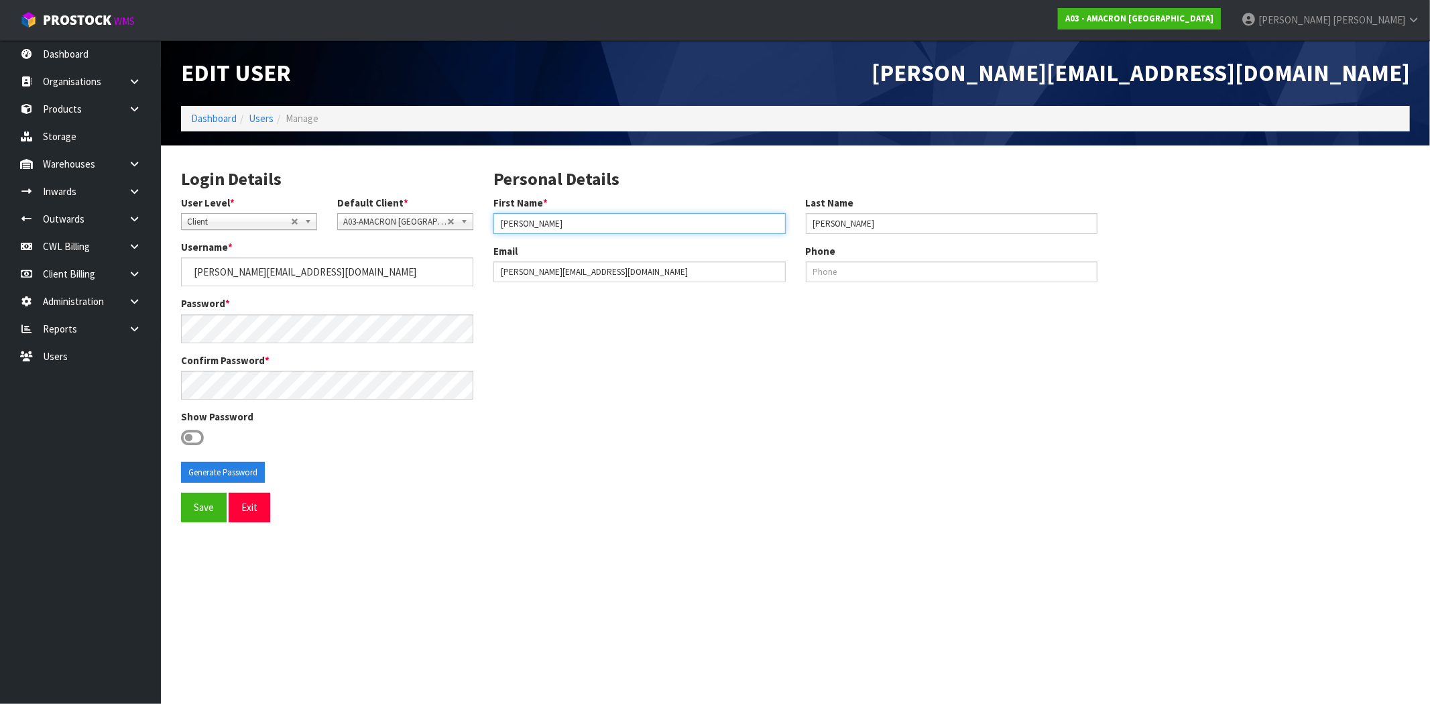
click at [557, 217] on input "[PERSON_NAME]" at bounding box center [640, 223] width 292 height 21
paste input "(Inactivated)"
type input "[PERSON_NAME] (Inactivated)"
click at [628, 476] on div "Login Details User Level * Client Warehouse Staff Warehouse Manager Account Man…" at bounding box center [795, 325] width 1249 height 338
click at [211, 473] on button "Generate Password" at bounding box center [223, 472] width 84 height 21
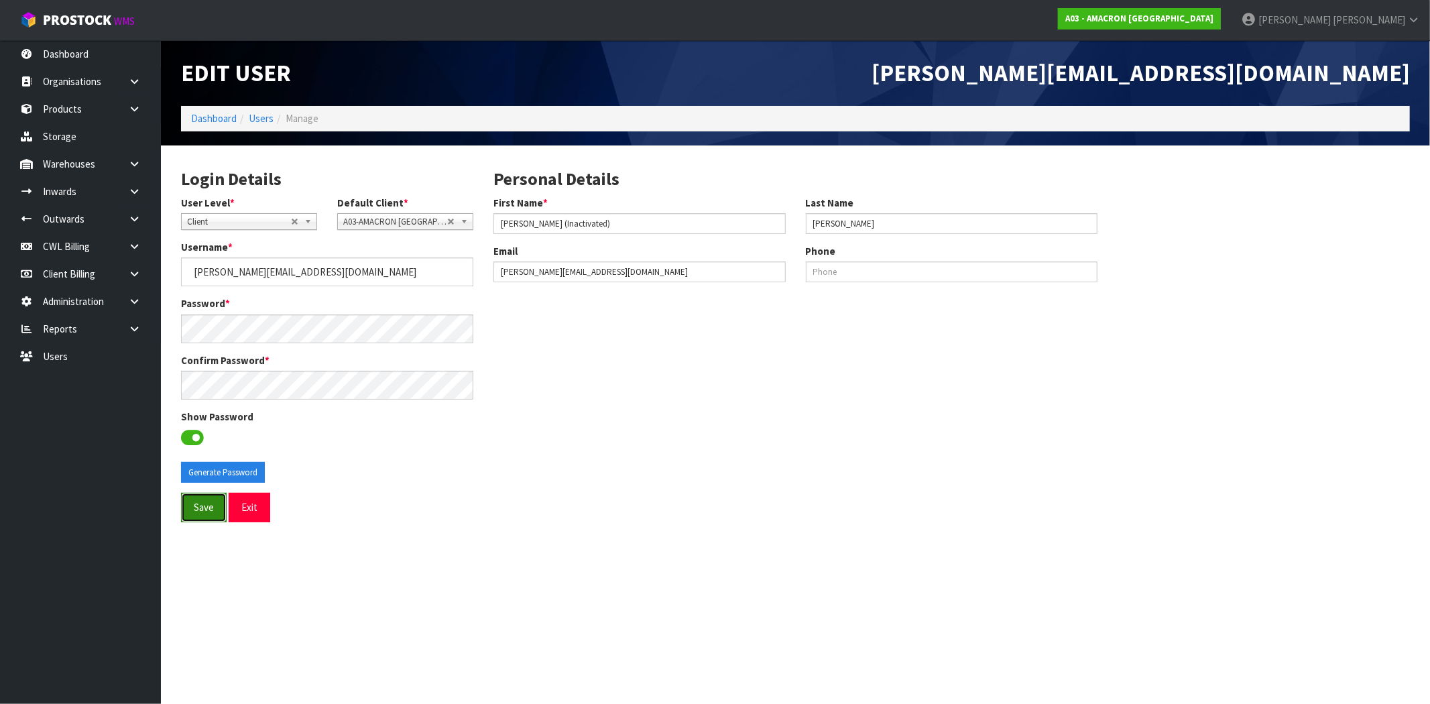
click at [196, 522] on button "Save" at bounding box center [204, 507] width 46 height 29
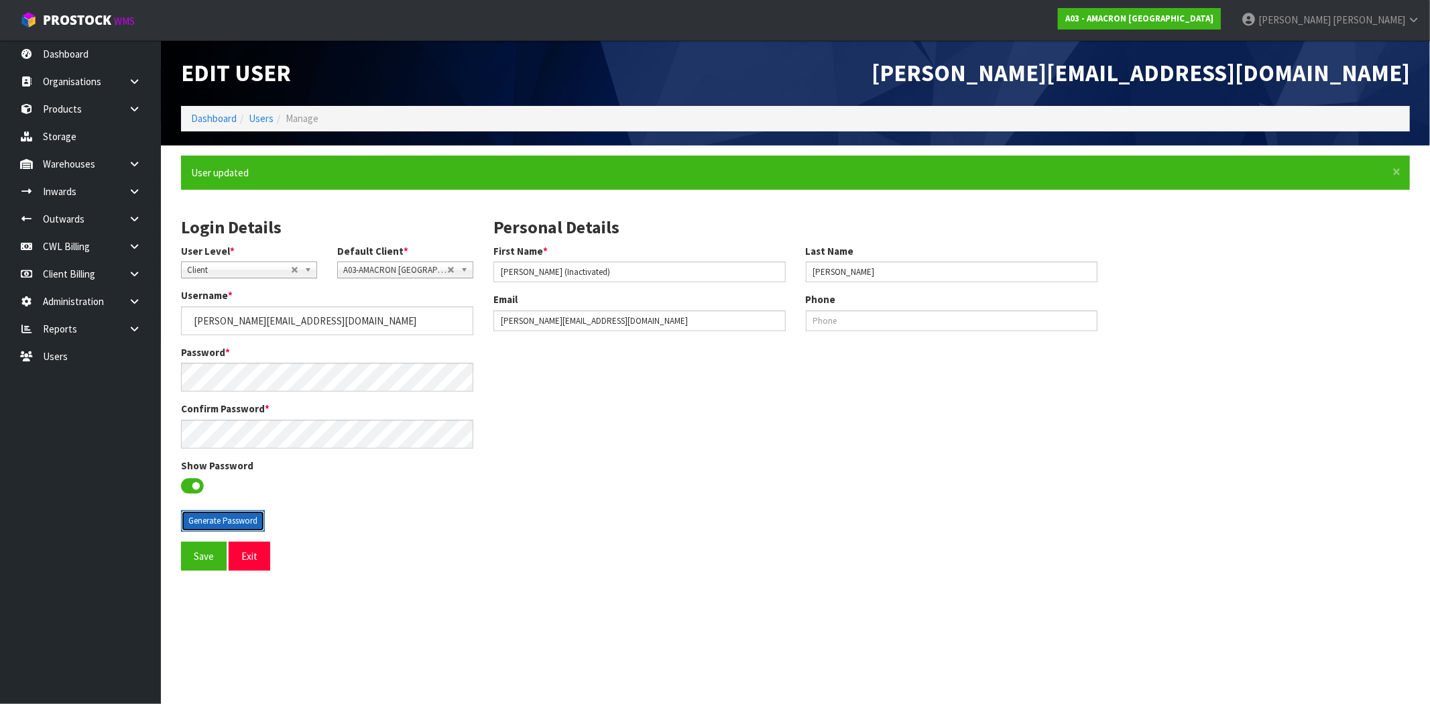
click at [209, 530] on button "Generate Password" at bounding box center [223, 520] width 84 height 21
click at [201, 555] on button "Save" at bounding box center [204, 556] width 46 height 29
click at [207, 524] on button "Generate Password" at bounding box center [223, 520] width 84 height 21
click at [200, 562] on button "Save" at bounding box center [204, 556] width 46 height 29
click at [197, 517] on button "Generate Password" at bounding box center [223, 520] width 84 height 21
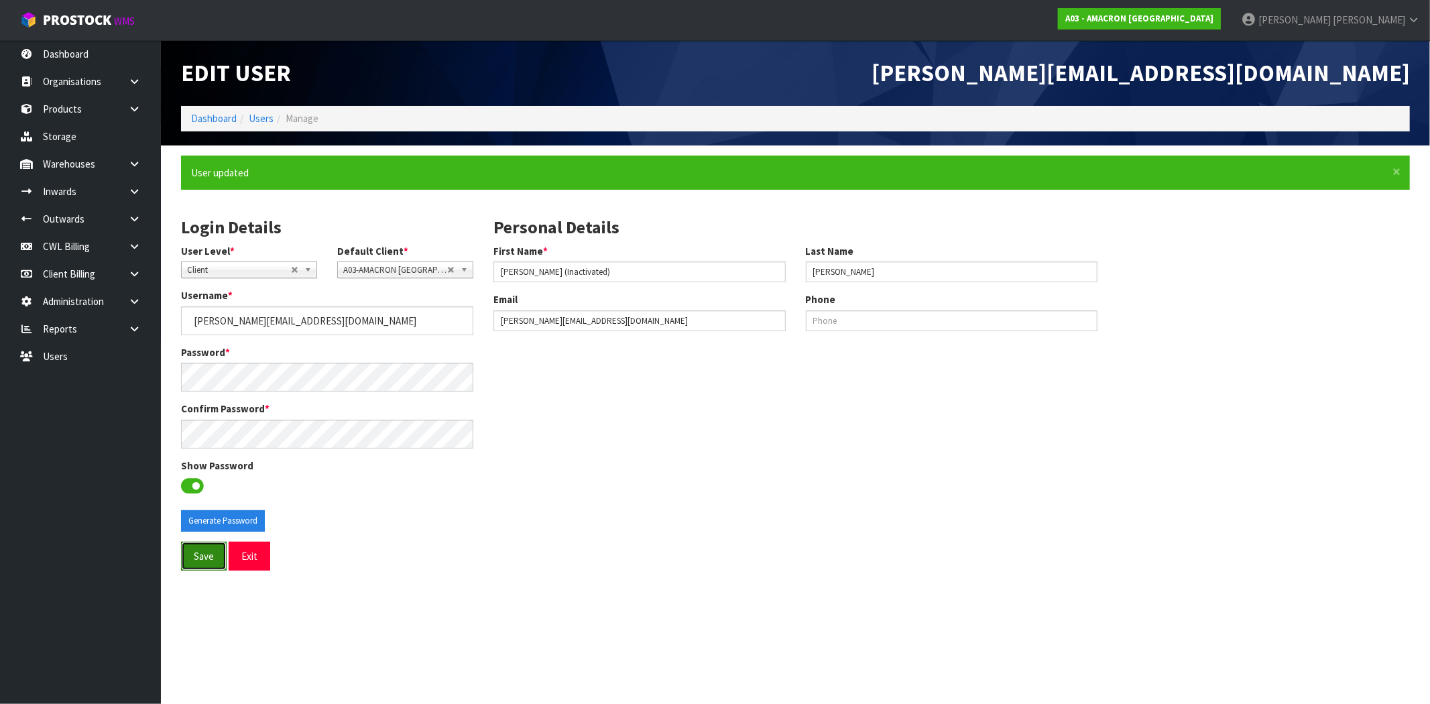
click at [191, 557] on button "Save" at bounding box center [204, 556] width 46 height 29
click at [253, 562] on button "Exit" at bounding box center [250, 556] width 42 height 29
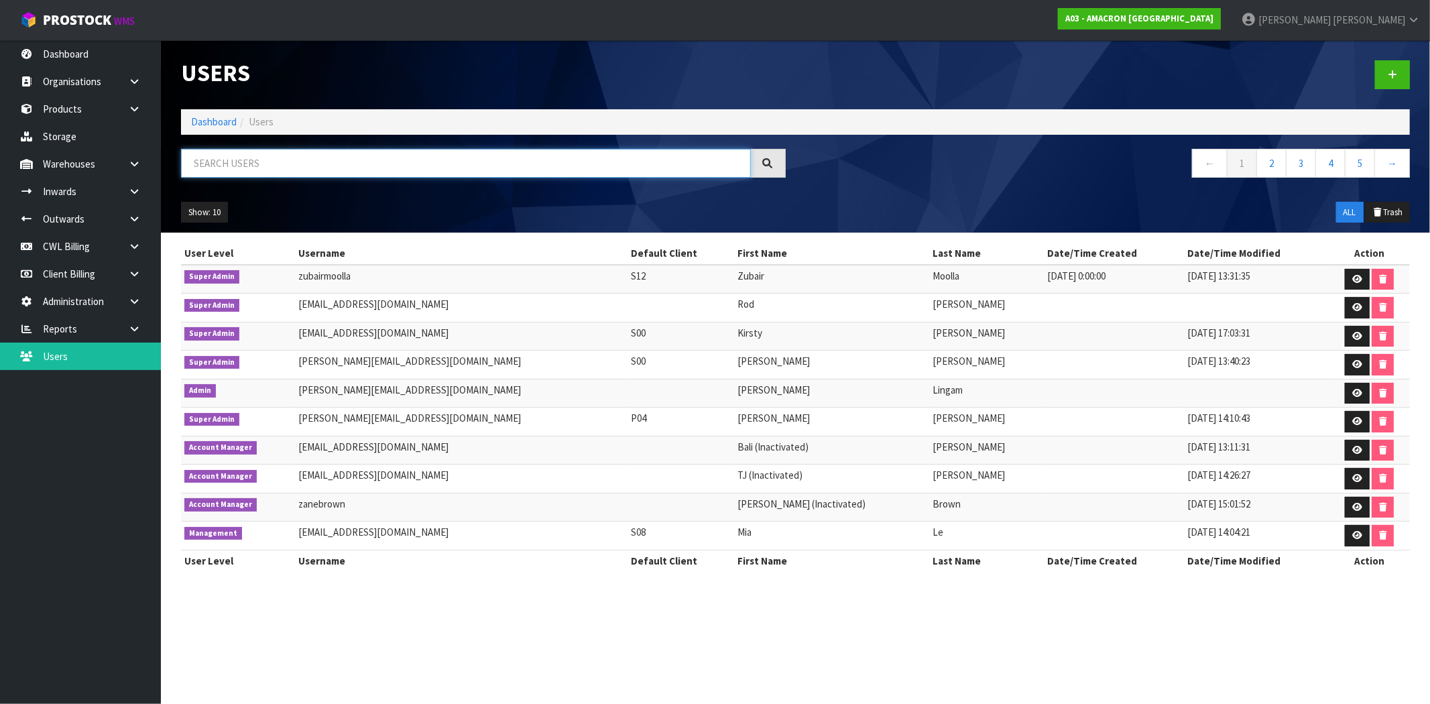
click at [294, 163] on input "text" at bounding box center [466, 163] width 570 height 29
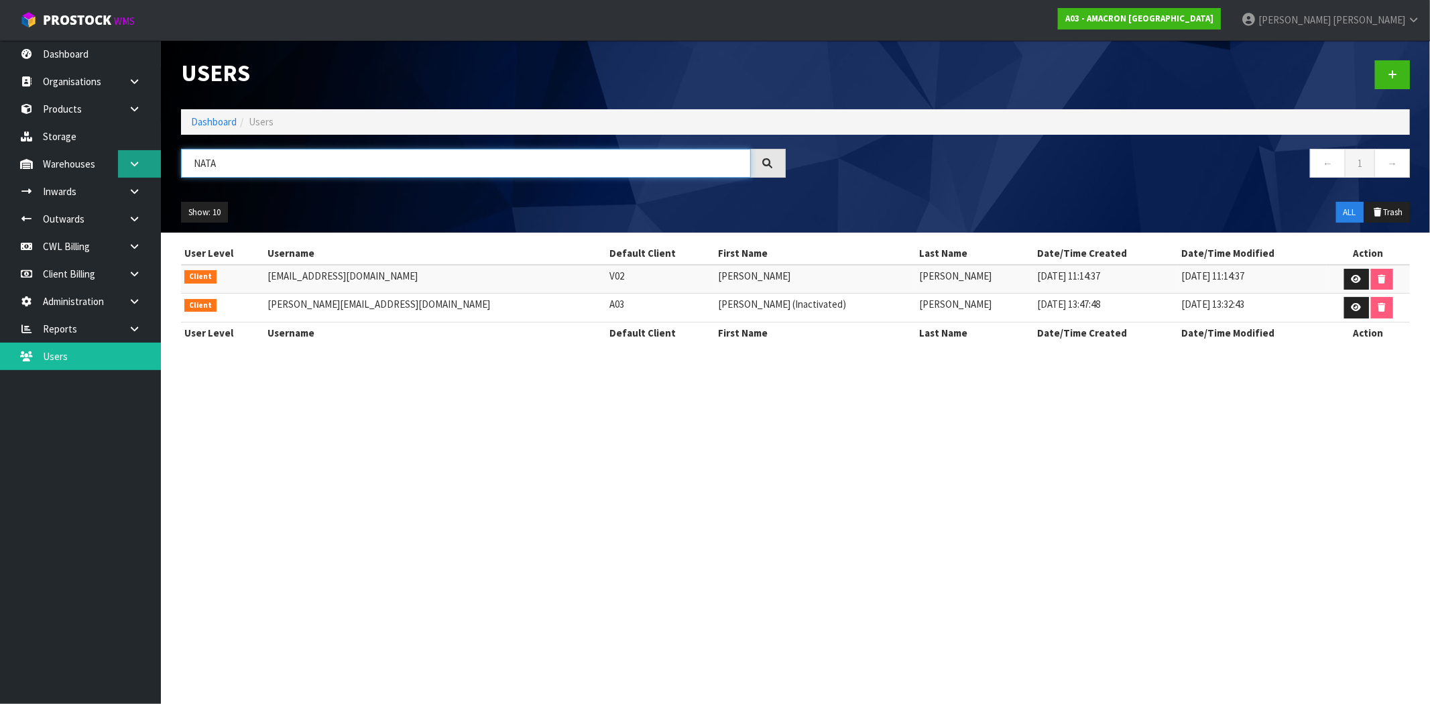
drag, startPoint x: 243, startPoint y: 164, endPoint x: 149, endPoint y: 164, distance: 93.9
click at [149, 164] on body "Toggle navigation ProStock WMS A03 - AMACRON [GEOGRAPHIC_DATA] [PERSON_NAME] Lo…" at bounding box center [715, 352] width 1430 height 704
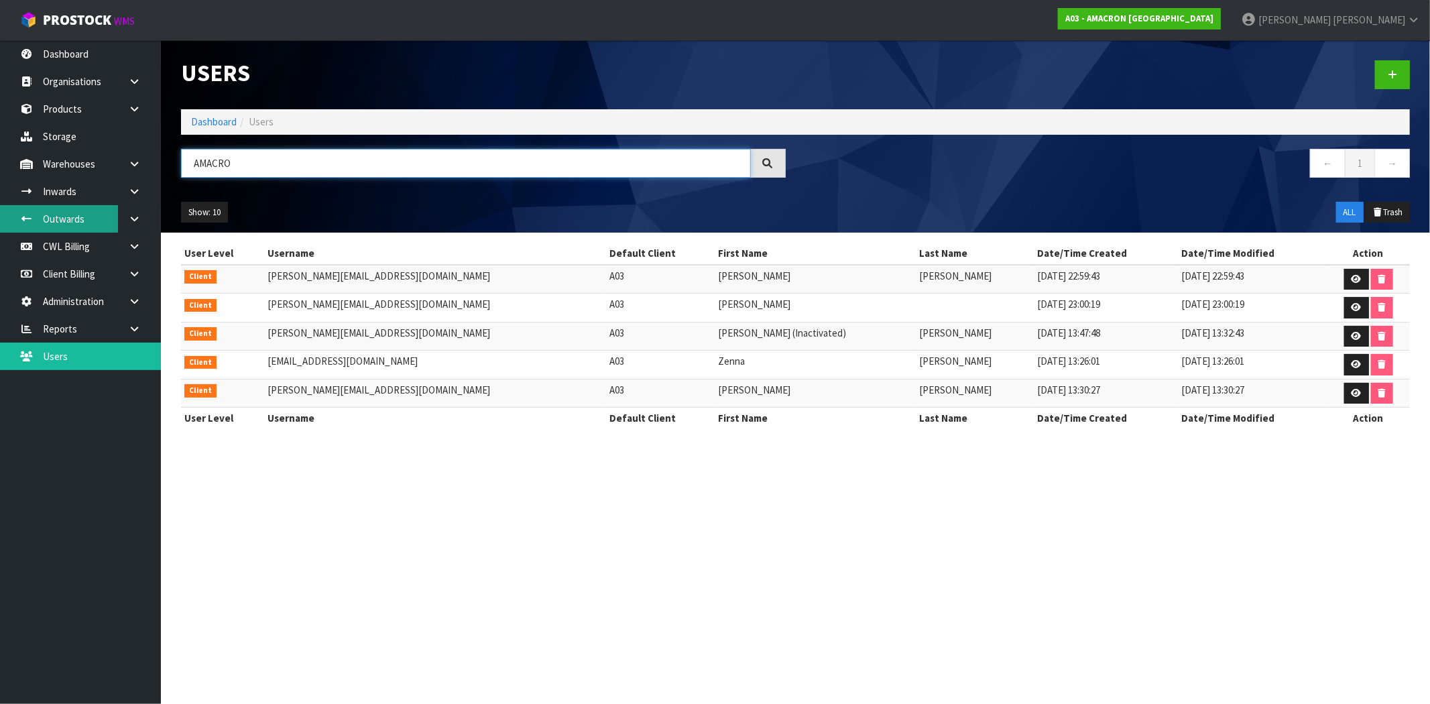
type input "AMACRO"
drag, startPoint x: 276, startPoint y: 162, endPoint x: 143, endPoint y: 163, distance: 132.1
click at [149, 162] on body "Toggle navigation ProStock WMS A03 - AMACRON [GEOGRAPHIC_DATA] [PERSON_NAME] Lo…" at bounding box center [715, 352] width 1430 height 704
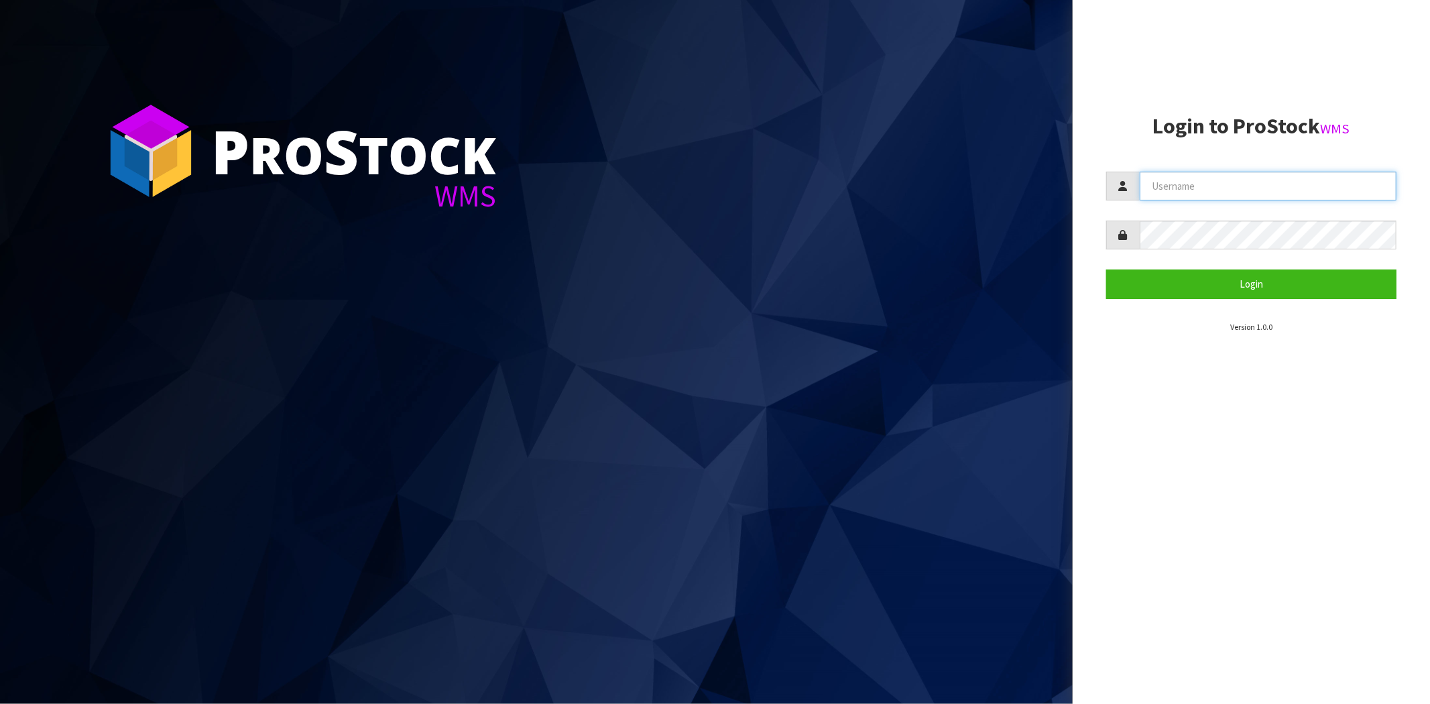
click at [1261, 180] on input "text" at bounding box center [1268, 186] width 257 height 29
paste input "[EMAIL_ADDRESS][DOMAIN_NAME]"
type input "[EMAIL_ADDRESS][DOMAIN_NAME]"
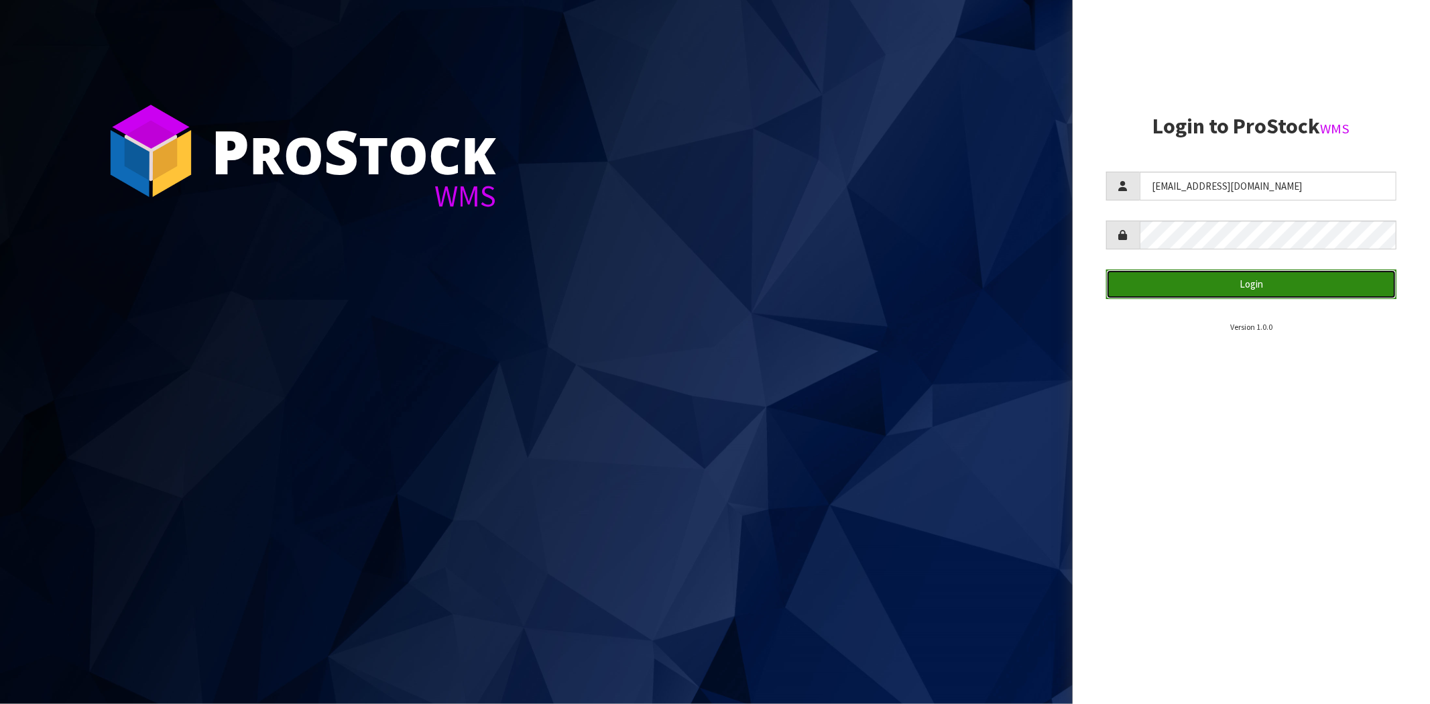
click at [1175, 280] on button "Login" at bounding box center [1251, 284] width 290 height 29
